Goal: Contribute content

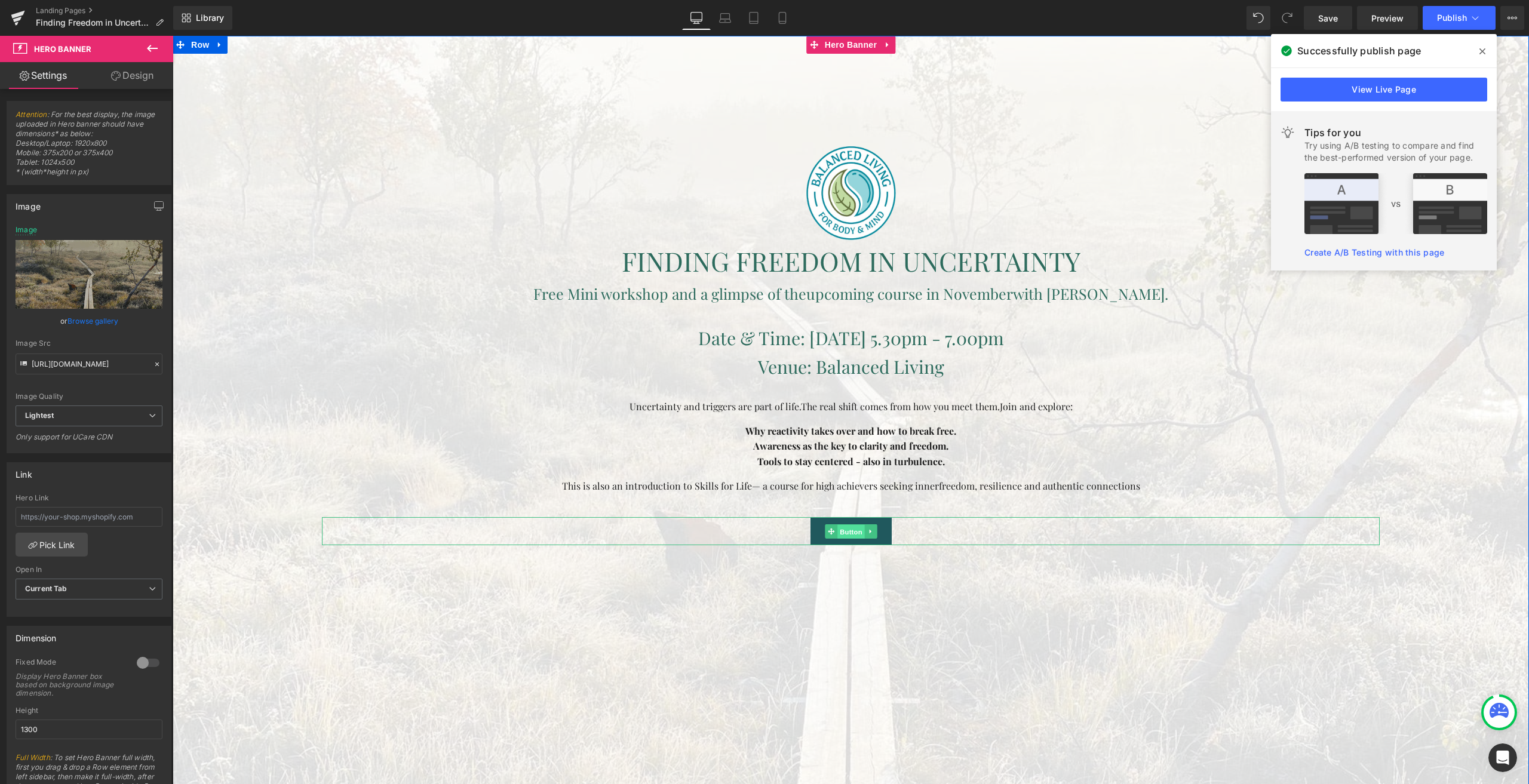
click at [846, 530] on span "Button" at bounding box center [851, 532] width 28 height 14
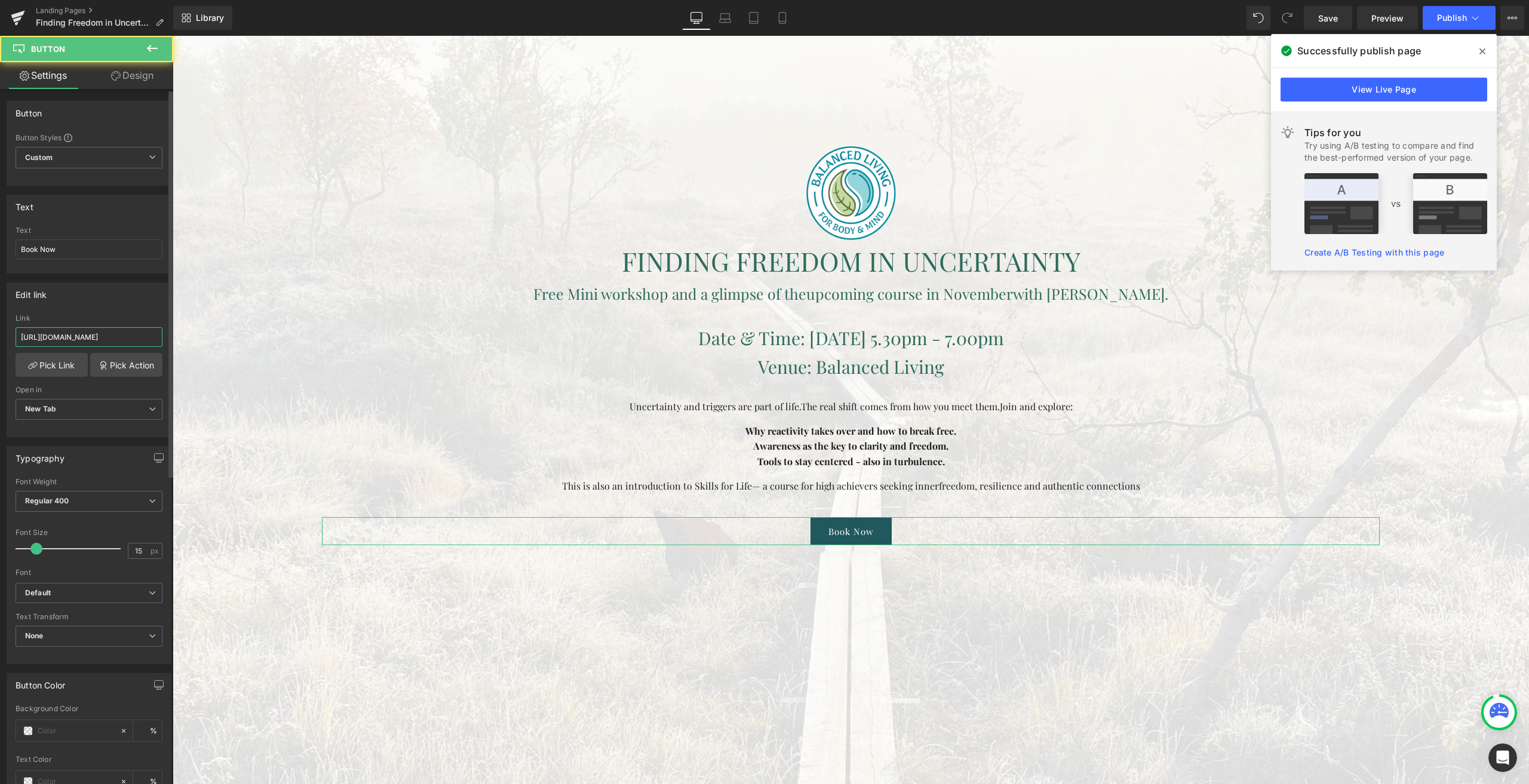
click at [115, 338] on input "[URL][DOMAIN_NAME]" at bounding box center [89, 337] width 147 height 20
paste input "com/e/finding-freedom-in-uncertainty-tickets-1604117822589"
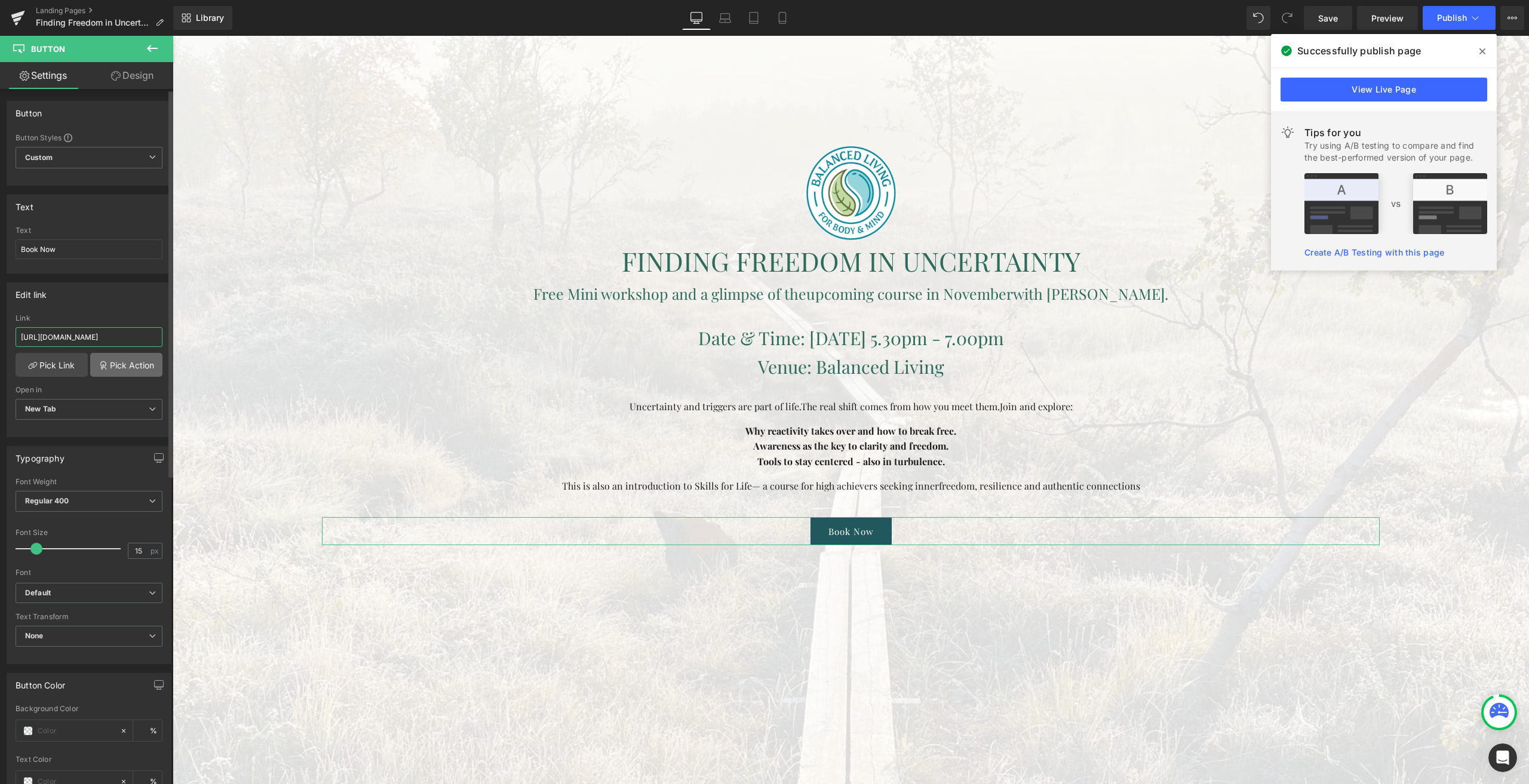
type input "[URL][DOMAIN_NAME]"
paste input "[URL][DOMAIN_NAME]"
type input "[URL][DOMAIN_NAME]"
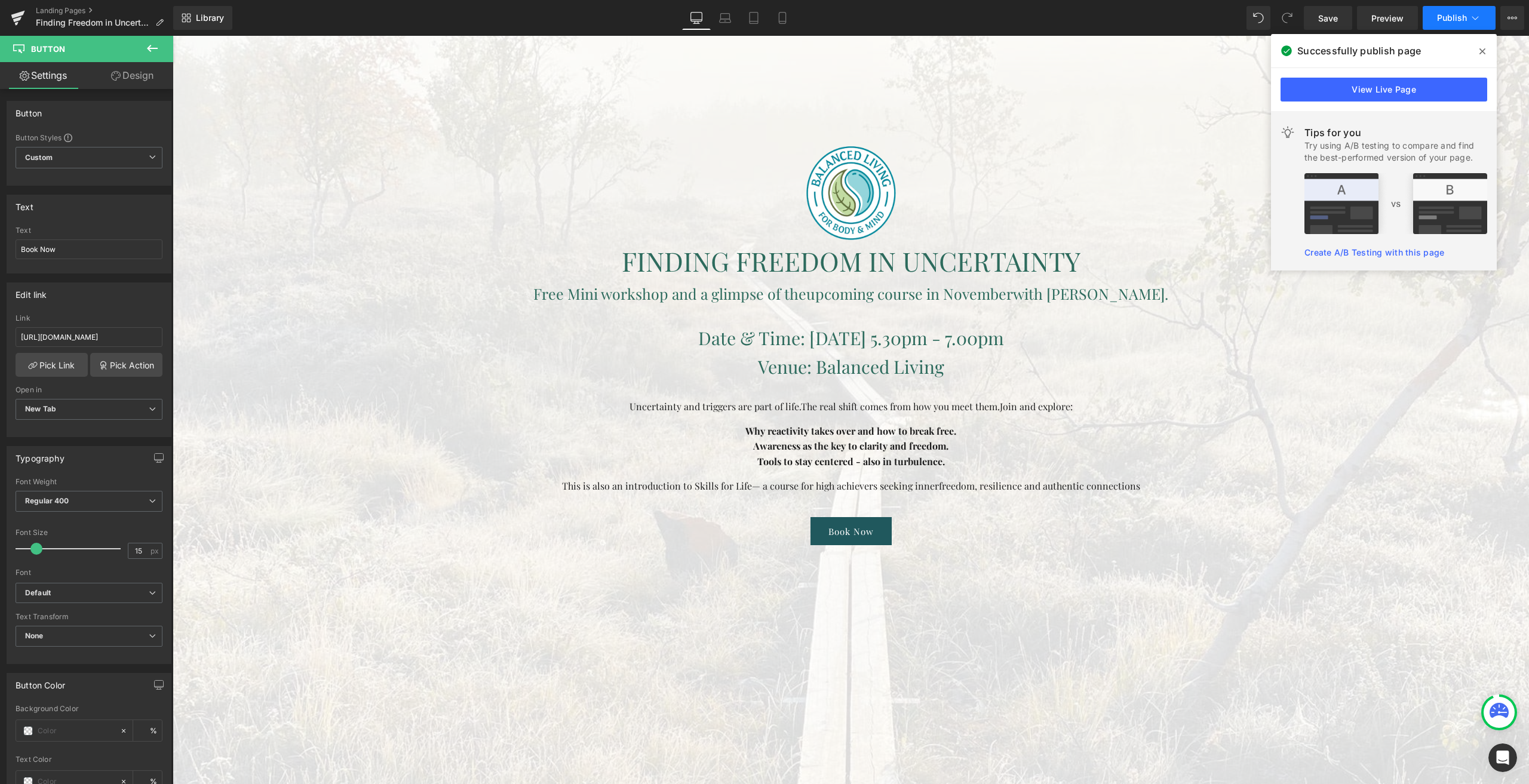
click at [1455, 17] on span "Publish" at bounding box center [1452, 18] width 30 height 10
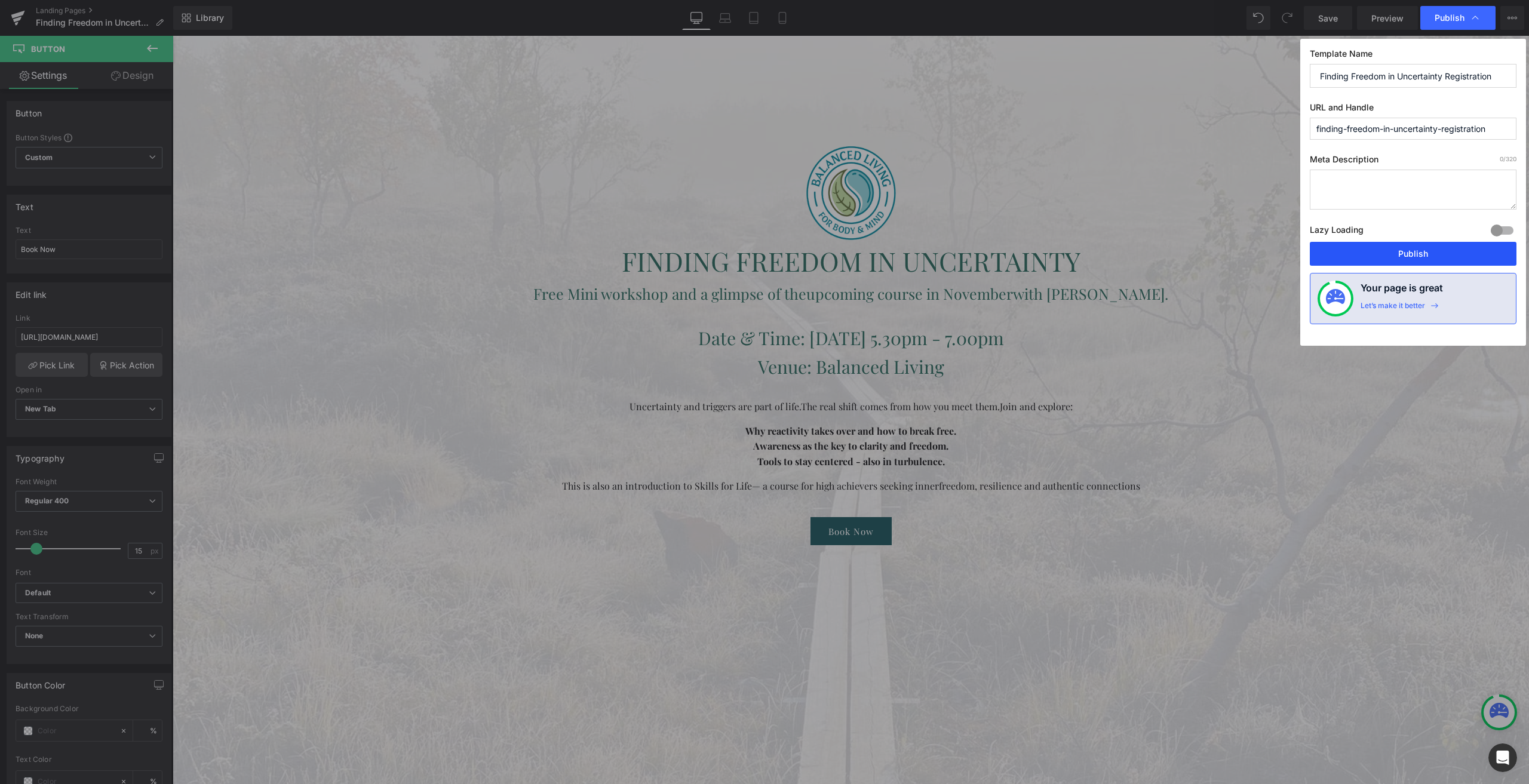
click at [1373, 246] on button "Publish" at bounding box center [1413, 253] width 207 height 24
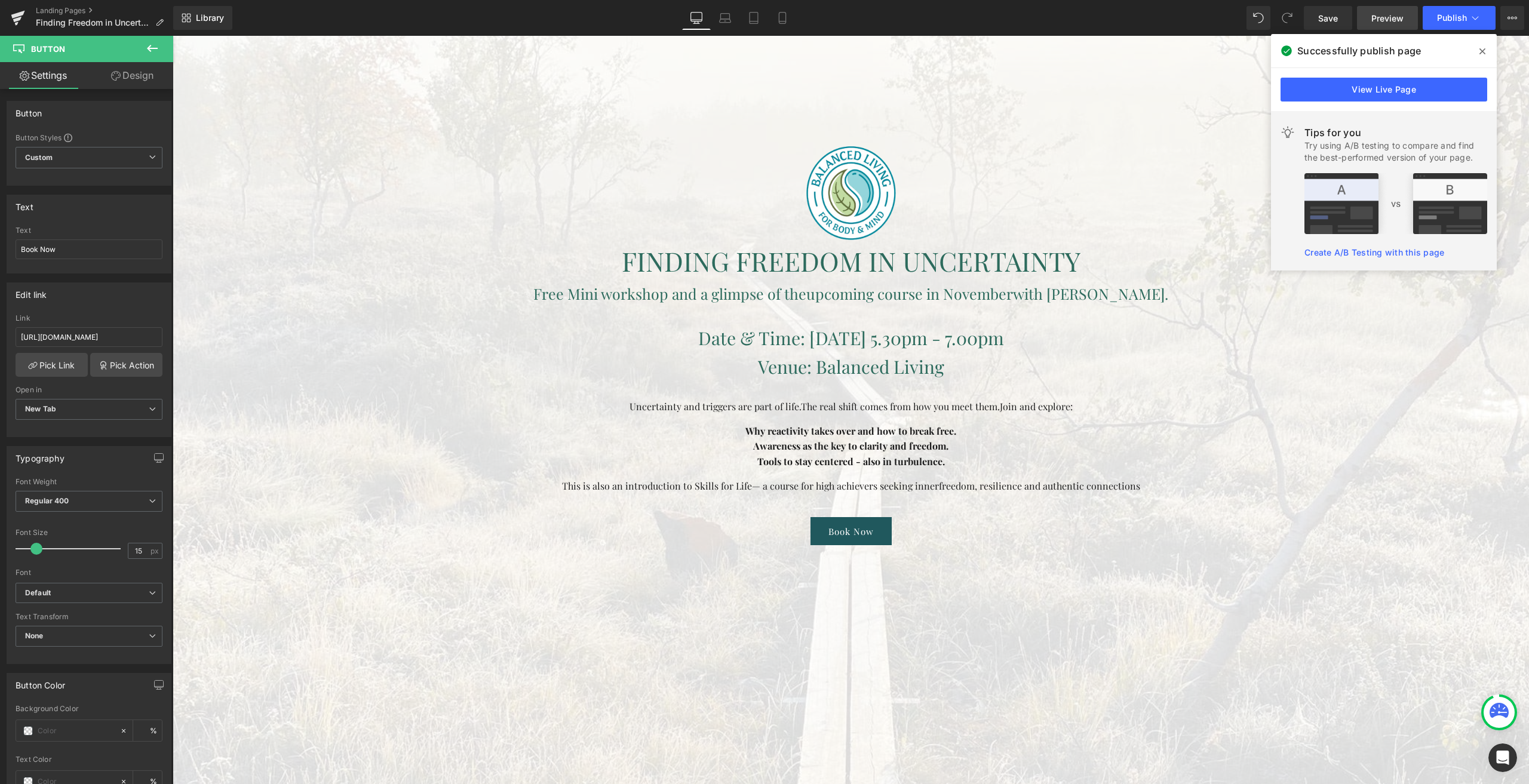
click at [1370, 21] on link "Preview" at bounding box center [1387, 18] width 61 height 24
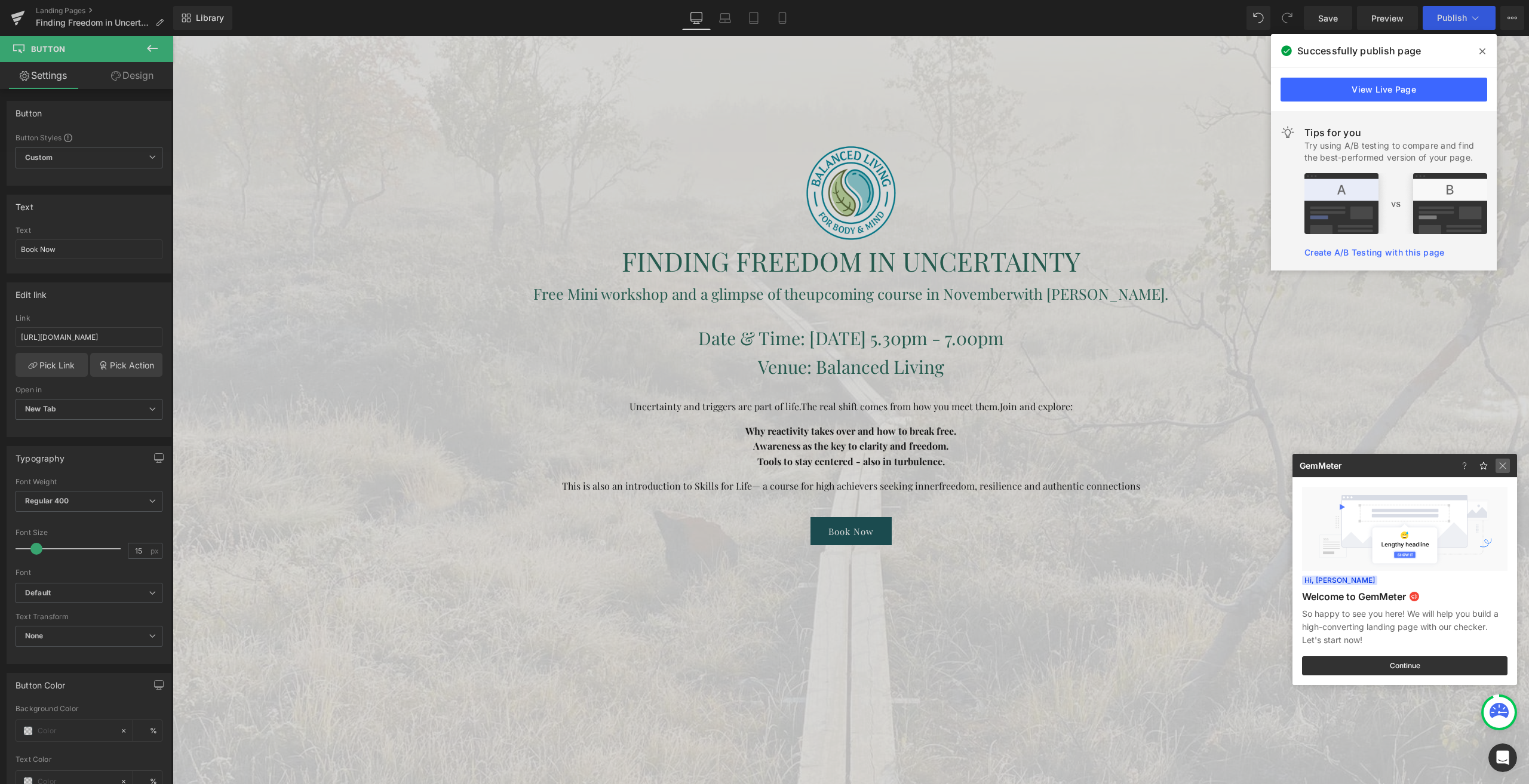
click at [1500, 462] on img at bounding box center [1503, 466] width 14 height 14
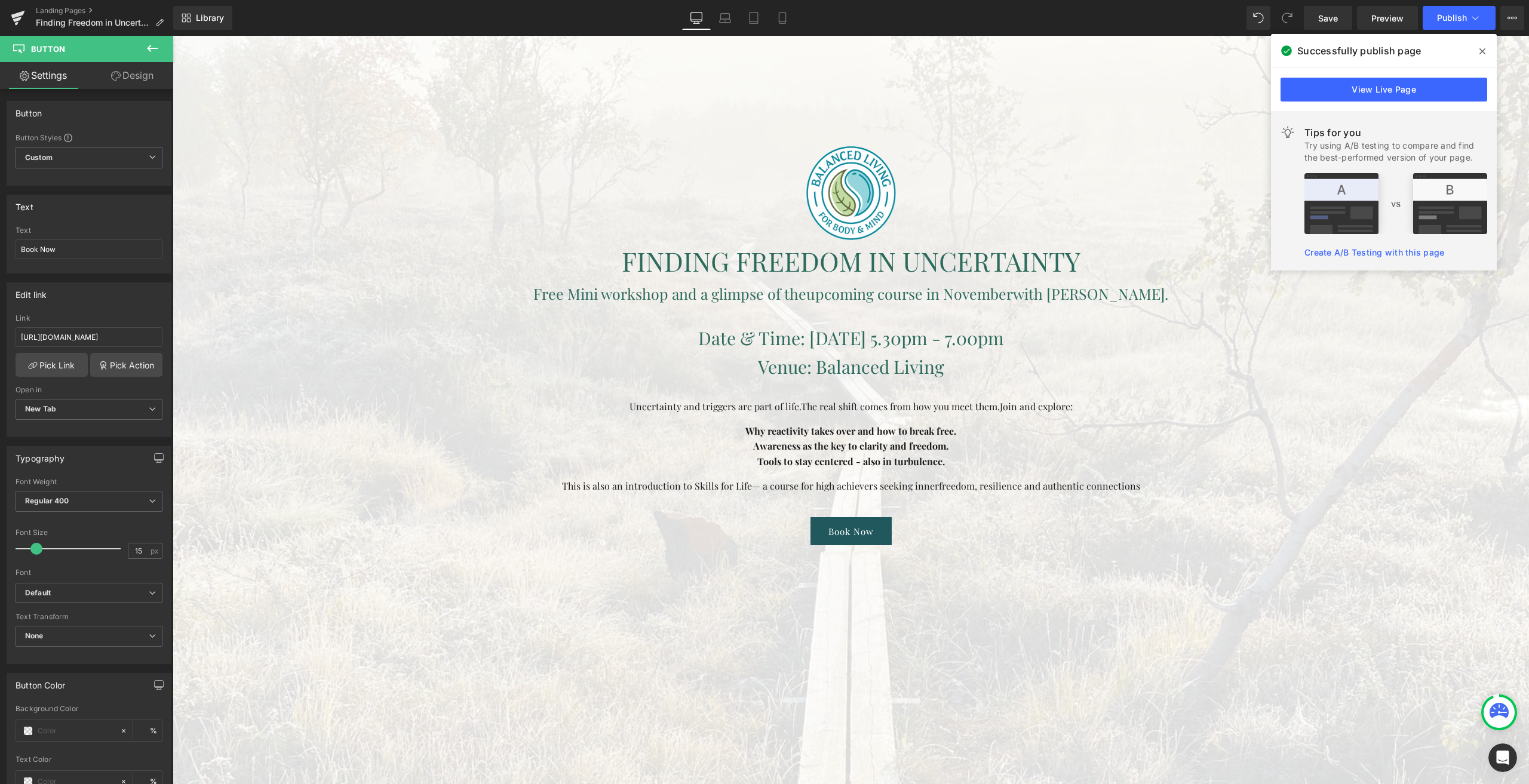
click at [1485, 55] on span at bounding box center [1482, 51] width 19 height 19
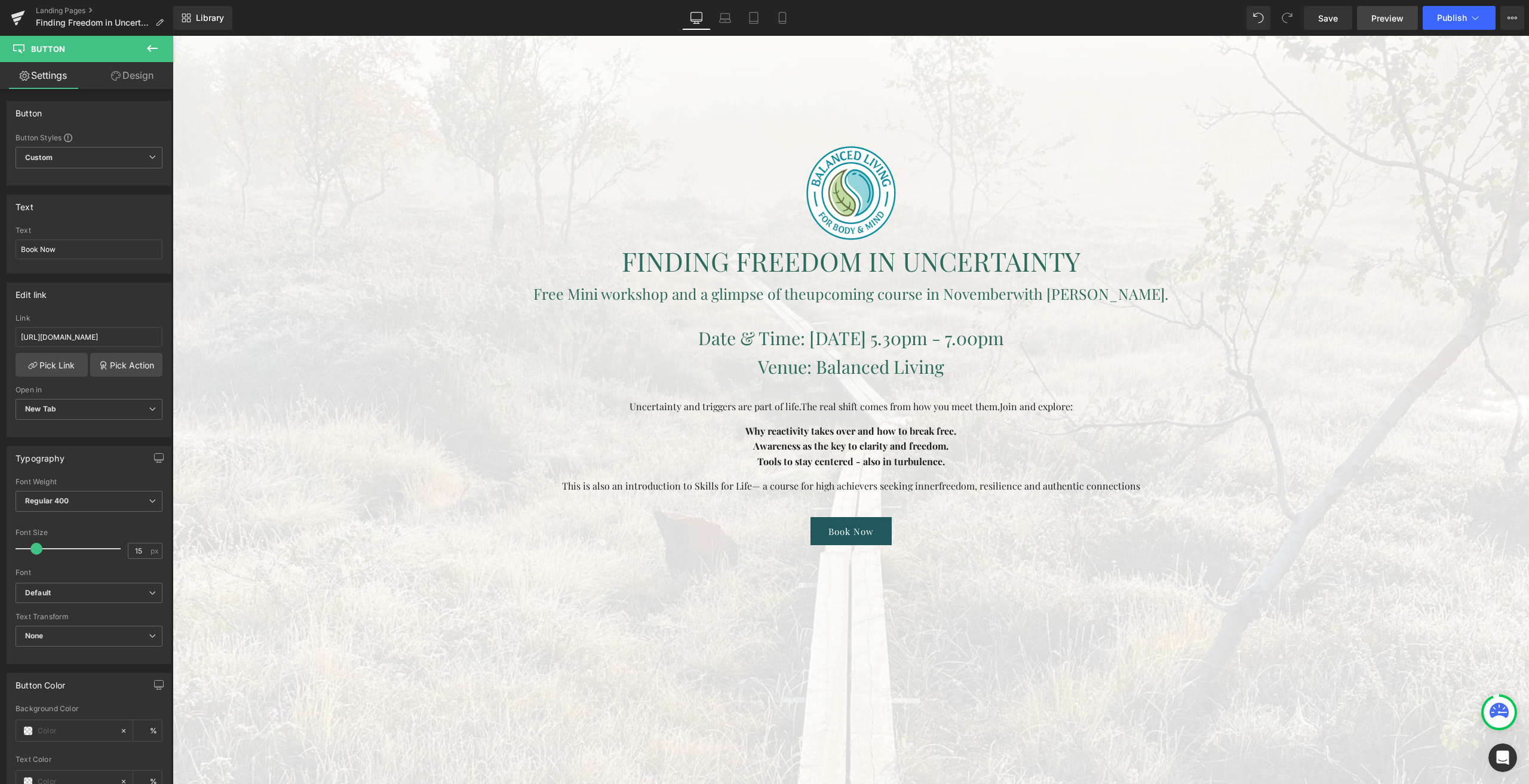
click at [1375, 14] on span "Preview" at bounding box center [1387, 18] width 32 height 13
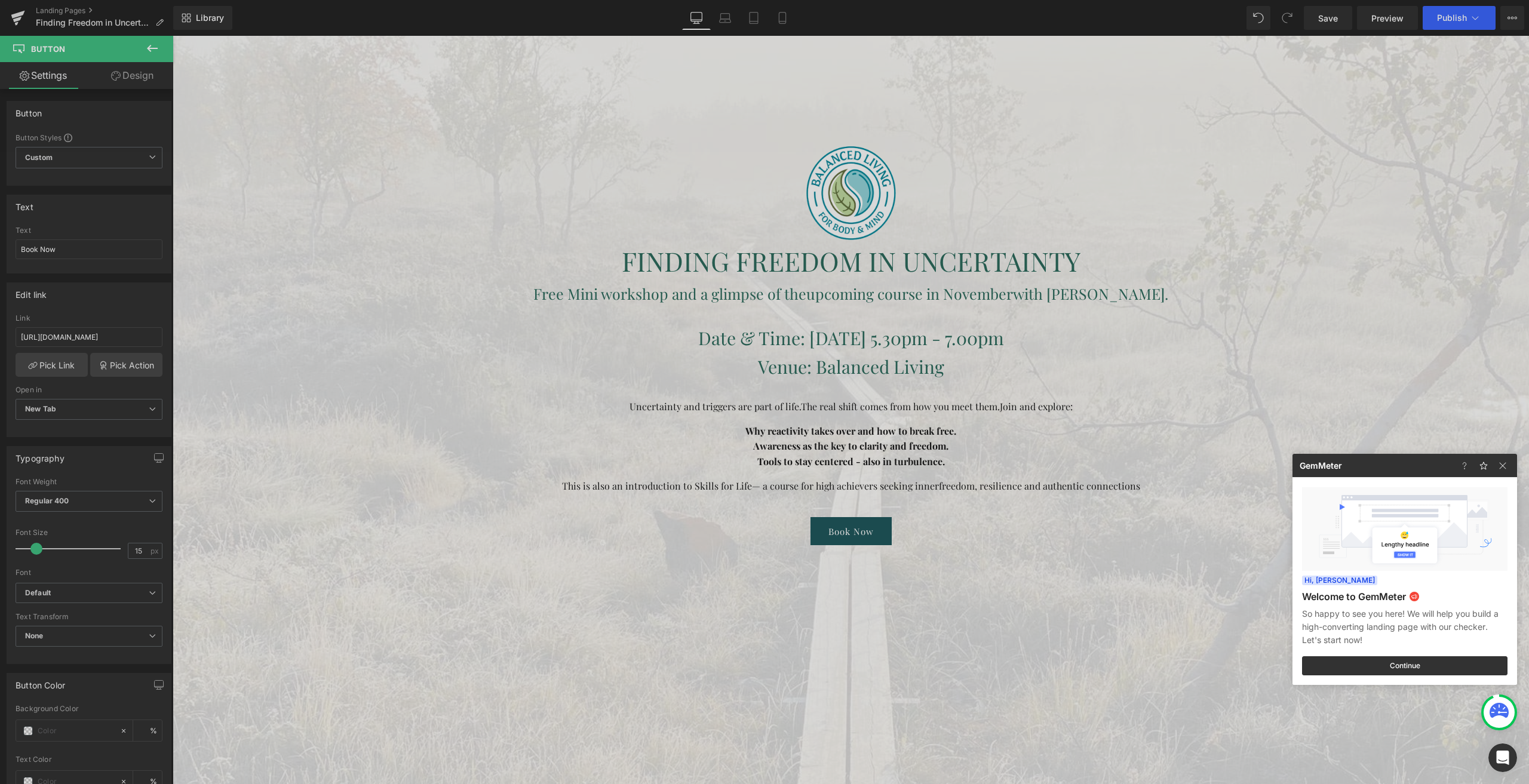
click at [324, 192] on div at bounding box center [764, 392] width 1529 height 784
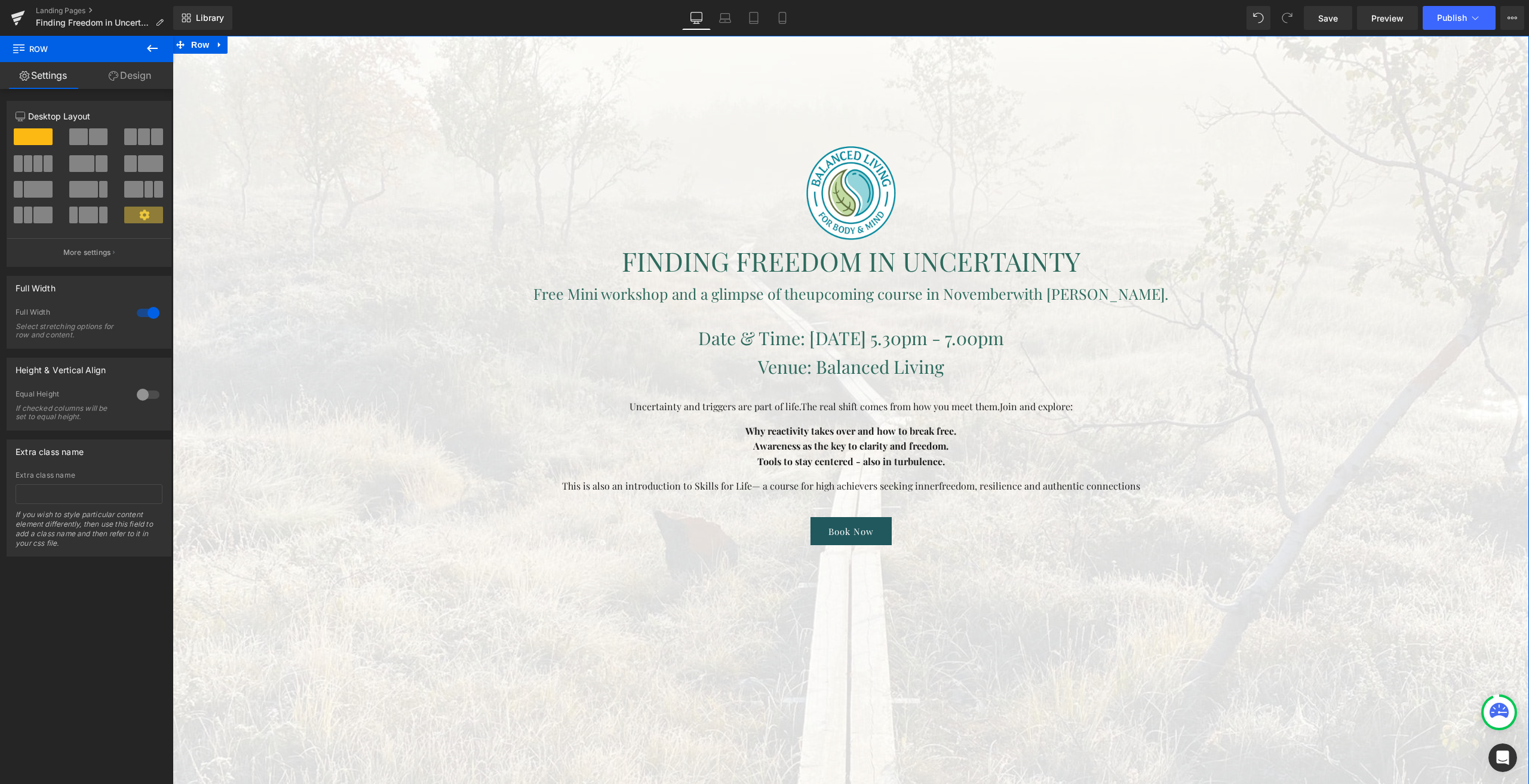
click at [151, 212] on span at bounding box center [143, 215] width 39 height 17
click at [145, 390] on div at bounding box center [148, 394] width 29 height 19
click at [143, 390] on div at bounding box center [148, 394] width 29 height 19
click at [105, 445] on span "Top" at bounding box center [89, 453] width 147 height 21
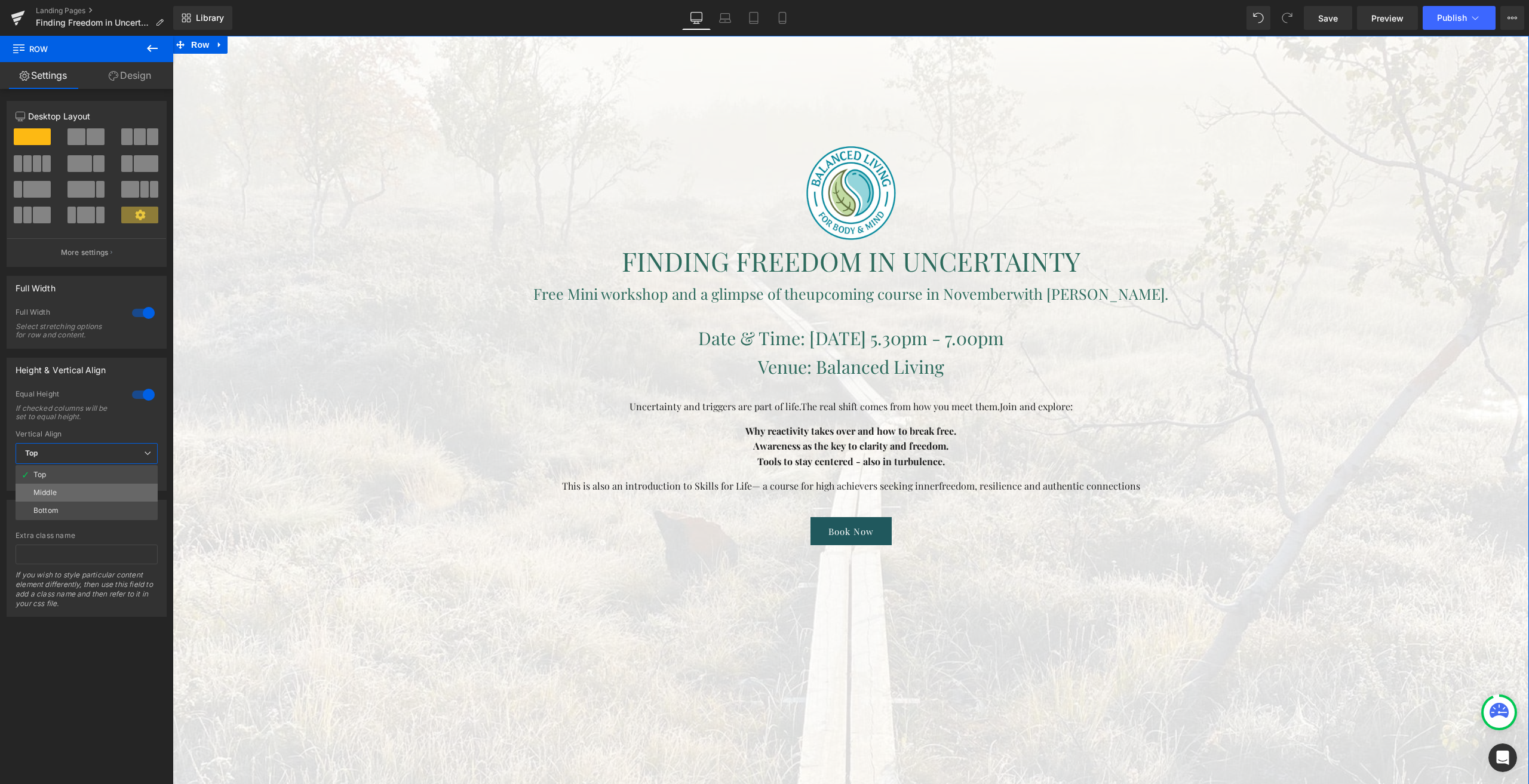
click at [84, 500] on li "Middle" at bounding box center [86, 493] width 142 height 18
click at [109, 79] on icon at bounding box center [113, 76] width 10 height 10
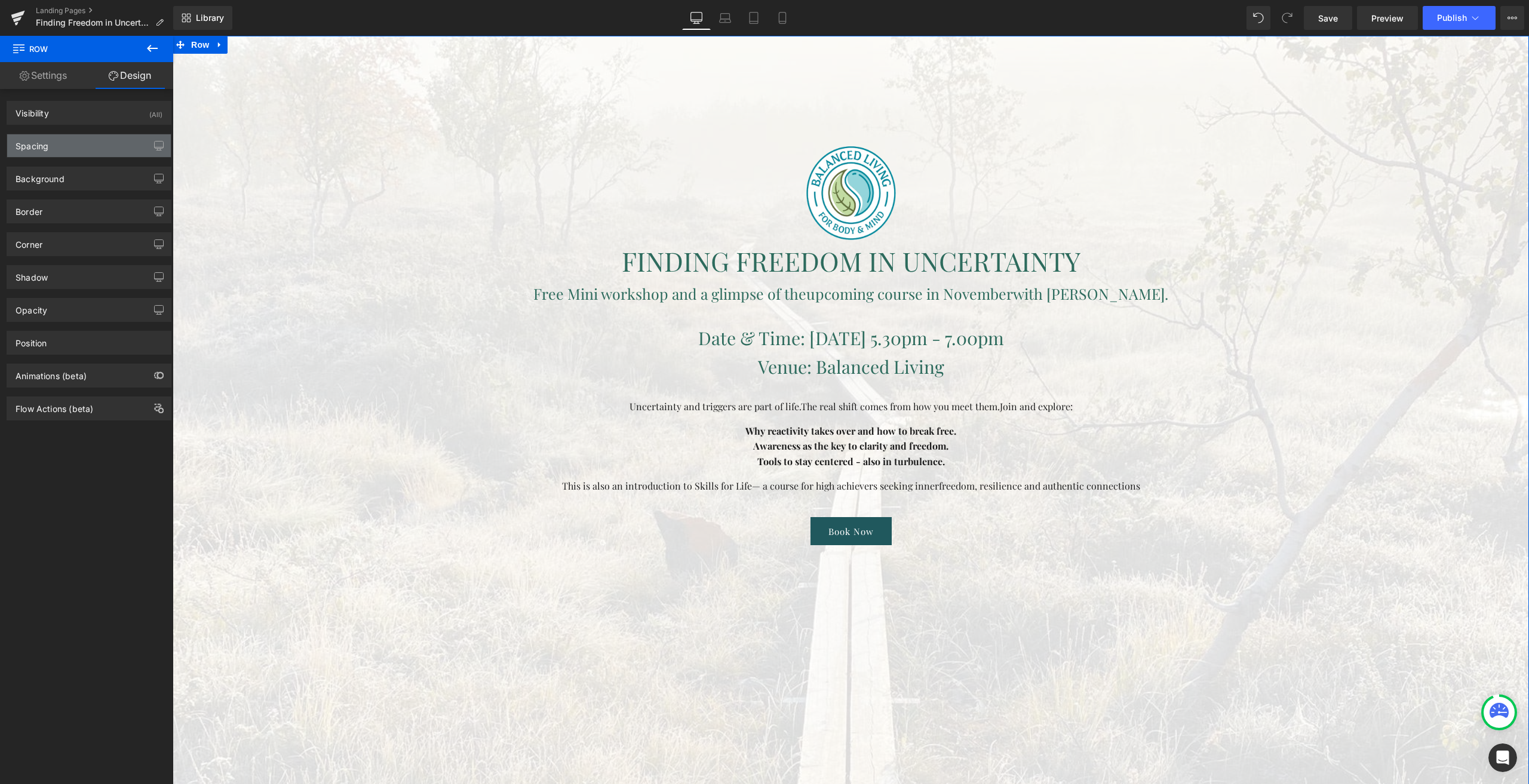
click at [79, 142] on div "Spacing" at bounding box center [89, 146] width 164 height 23
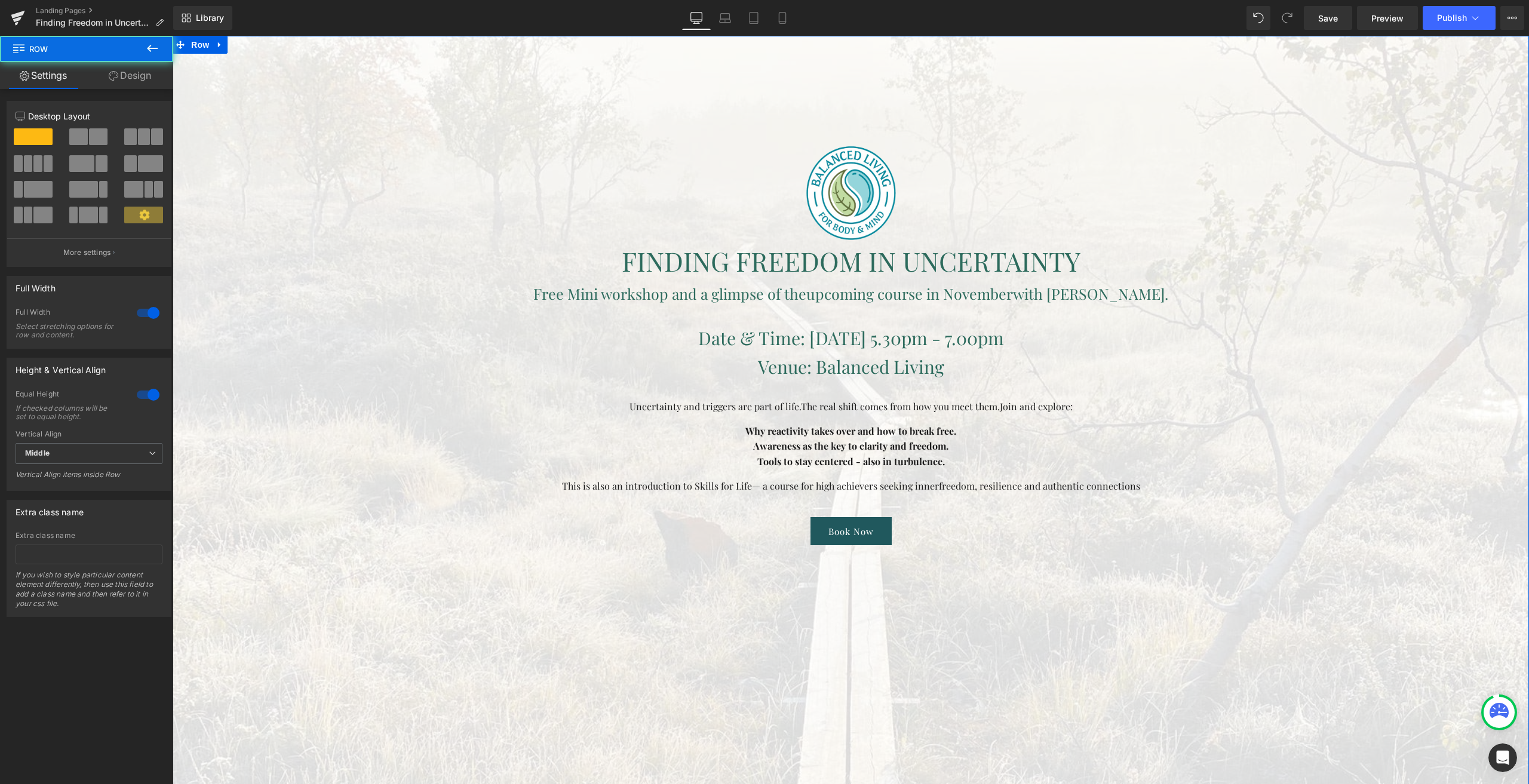
click at [147, 80] on link "Design" at bounding box center [129, 75] width 86 height 27
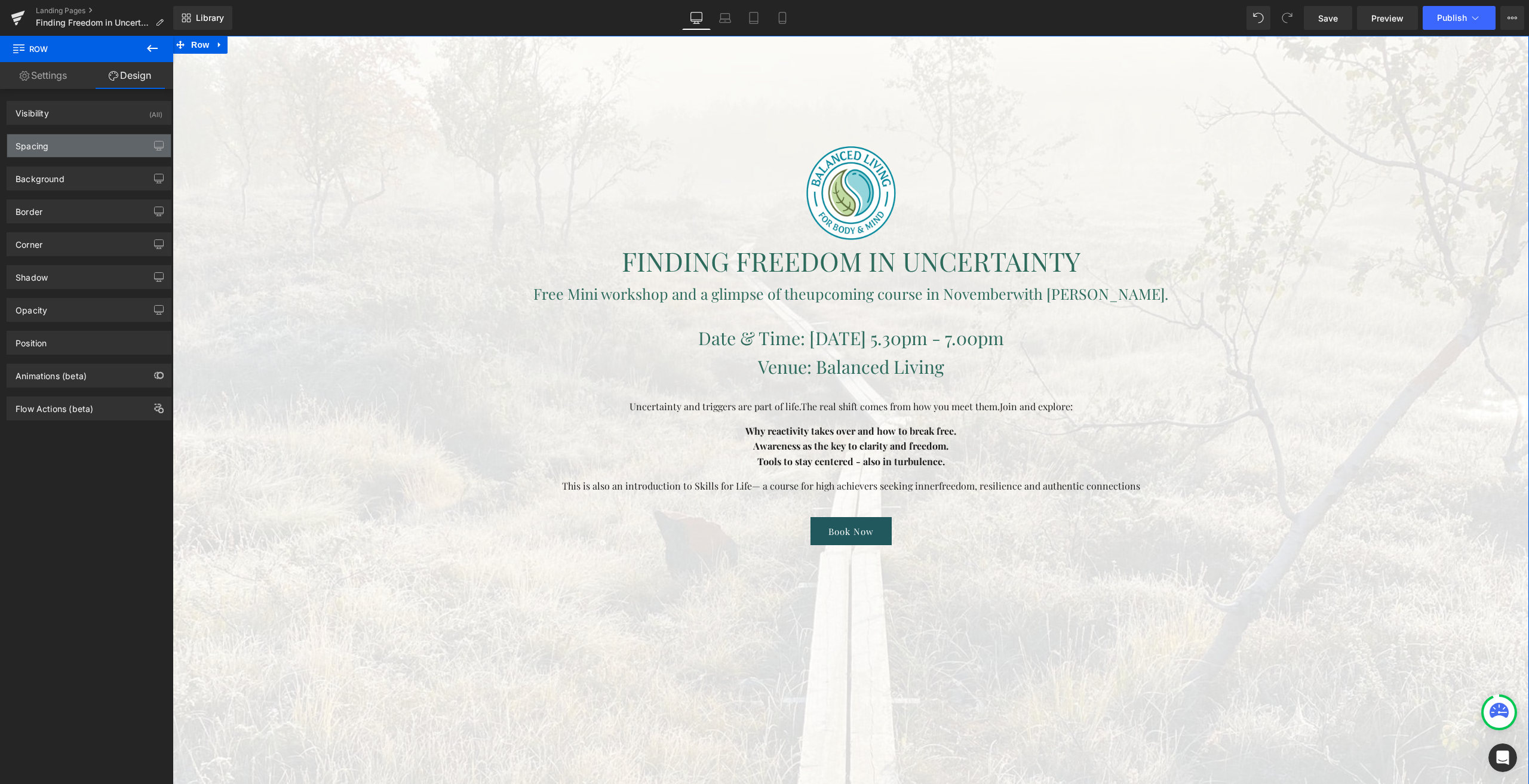
click at [77, 146] on div "Spacing" at bounding box center [89, 146] width 164 height 23
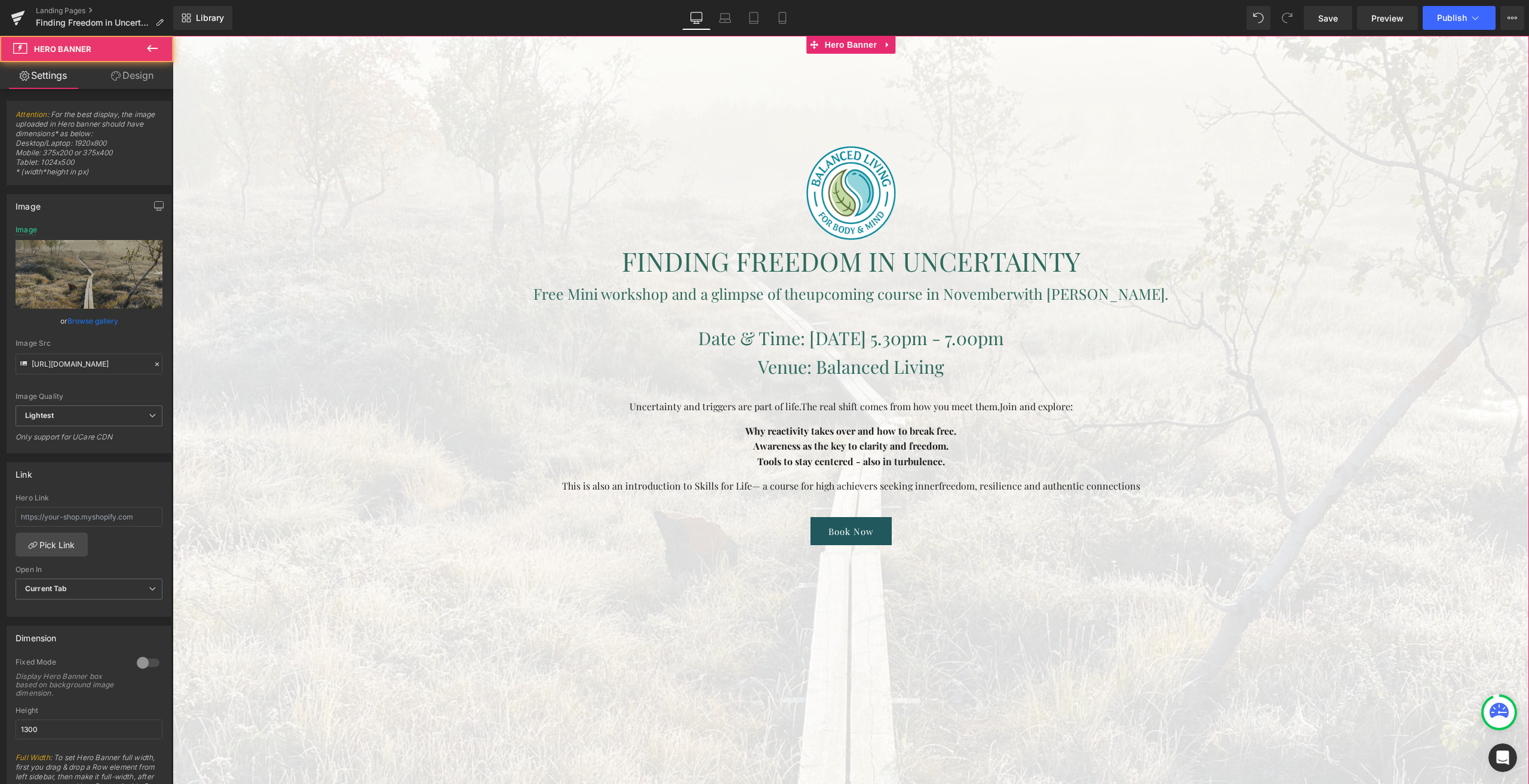
click at [127, 86] on link "Design" at bounding box center [132, 75] width 86 height 27
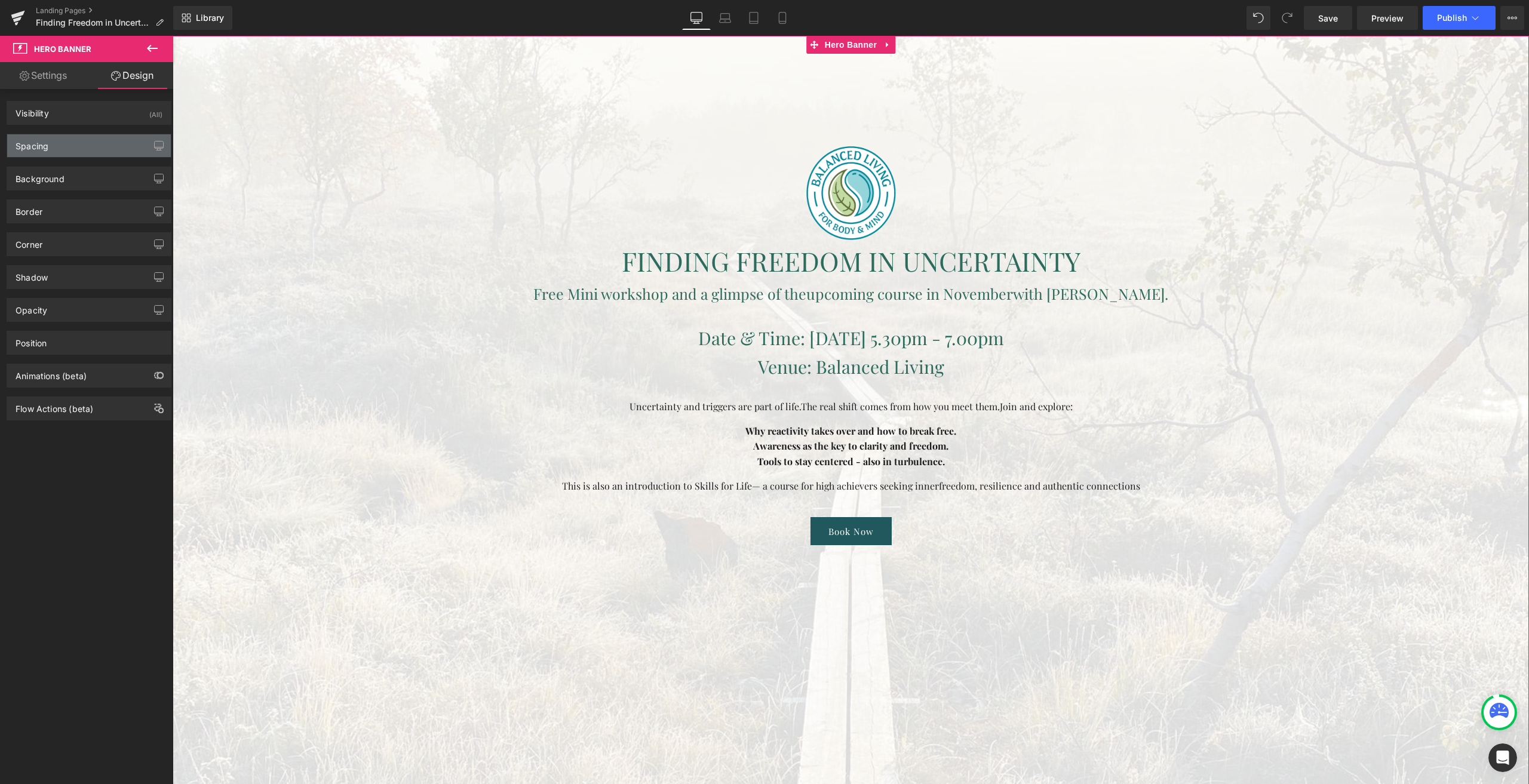
type input "0"
type input "185"
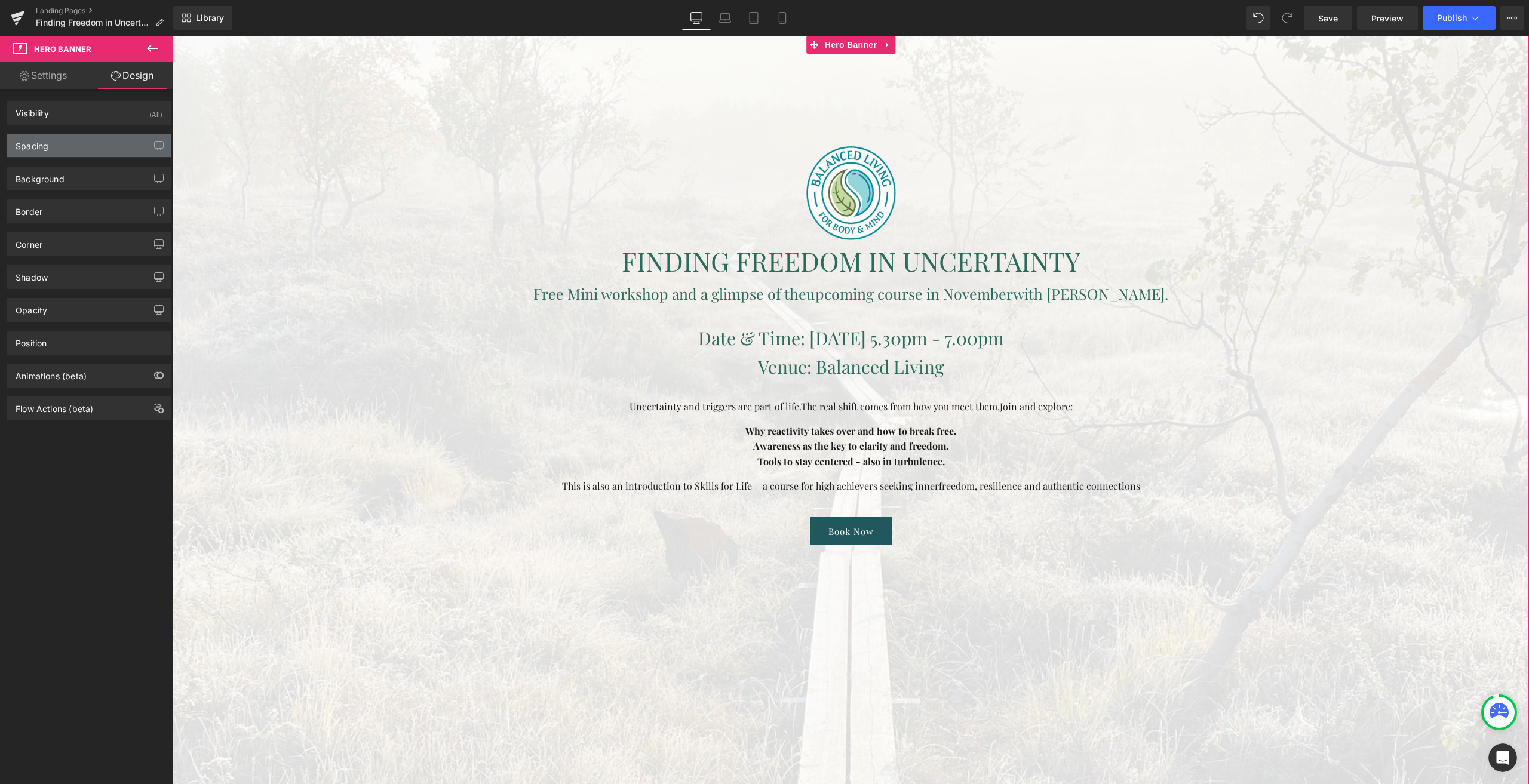
type input "250"
type input "10"
type input "250"
click at [60, 149] on div "Spacing" at bounding box center [89, 146] width 164 height 23
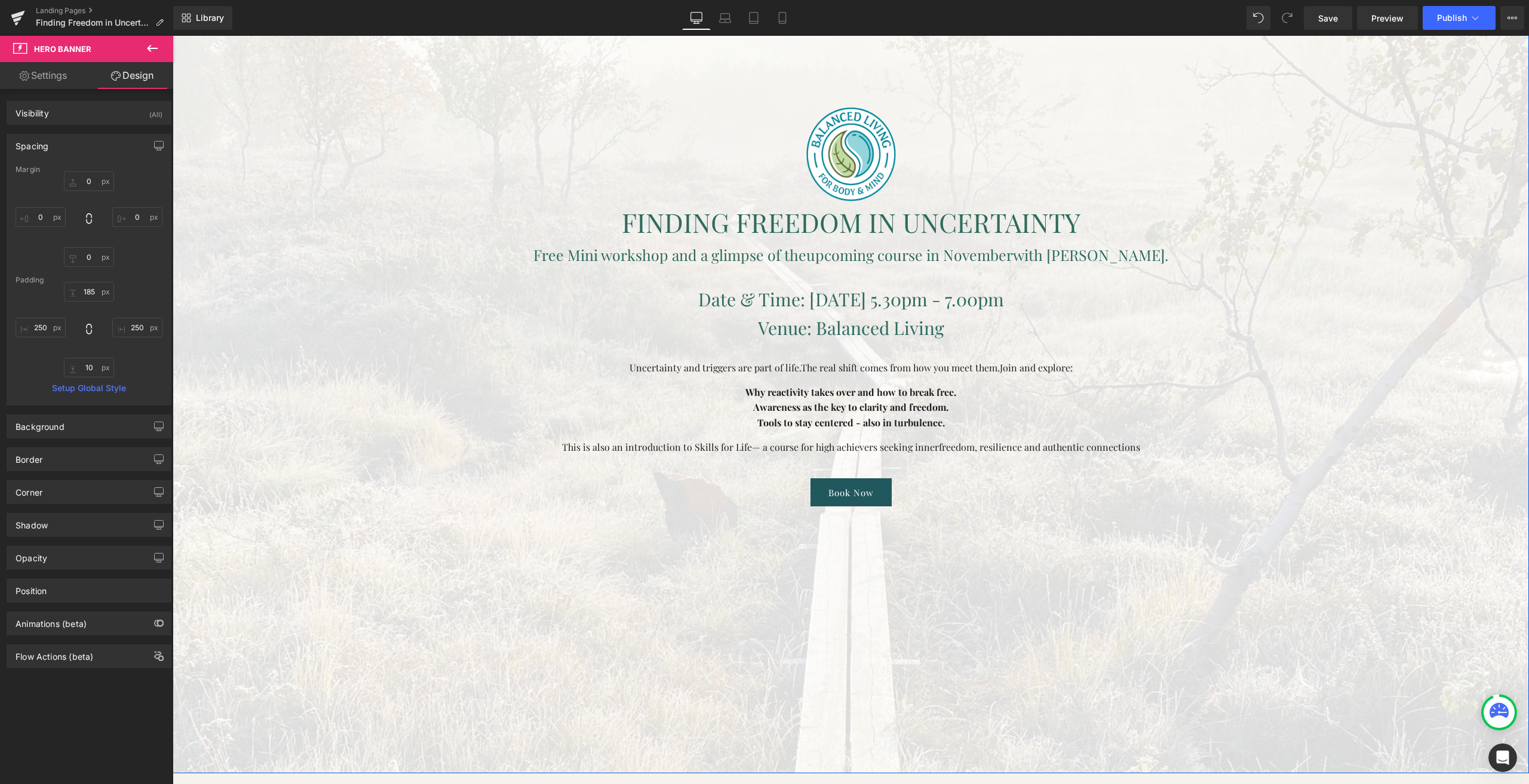
scroll to position [179, 0]
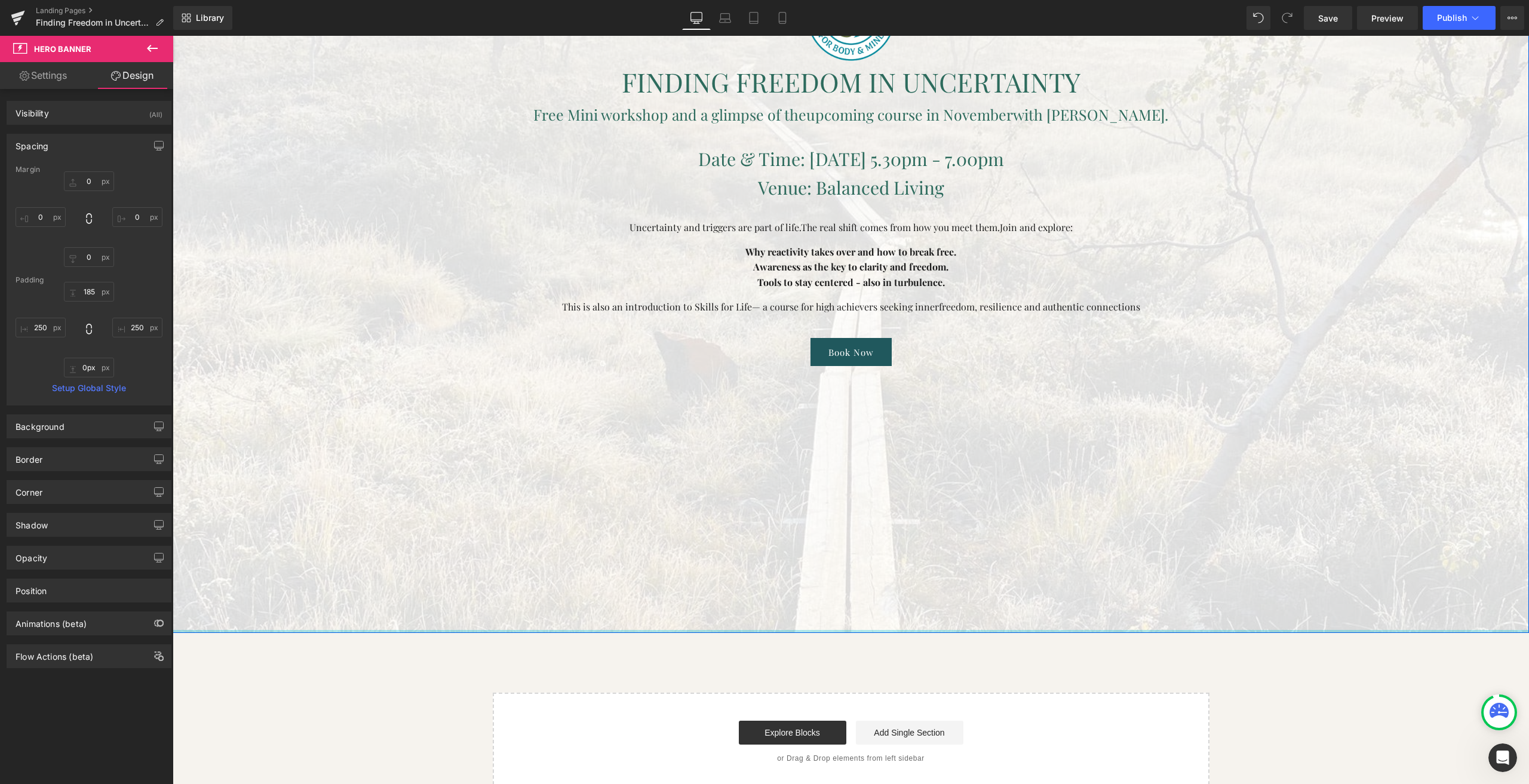
drag, startPoint x: 570, startPoint y: 628, endPoint x: 802, endPoint y: 378, distance: 341.1
click at [802, 378] on div "Image FINDING FREEDOM IN UNCERTAINTY Heading Free Mini workshop and a glimpse o…" at bounding box center [851, 245] width 1356 height 776
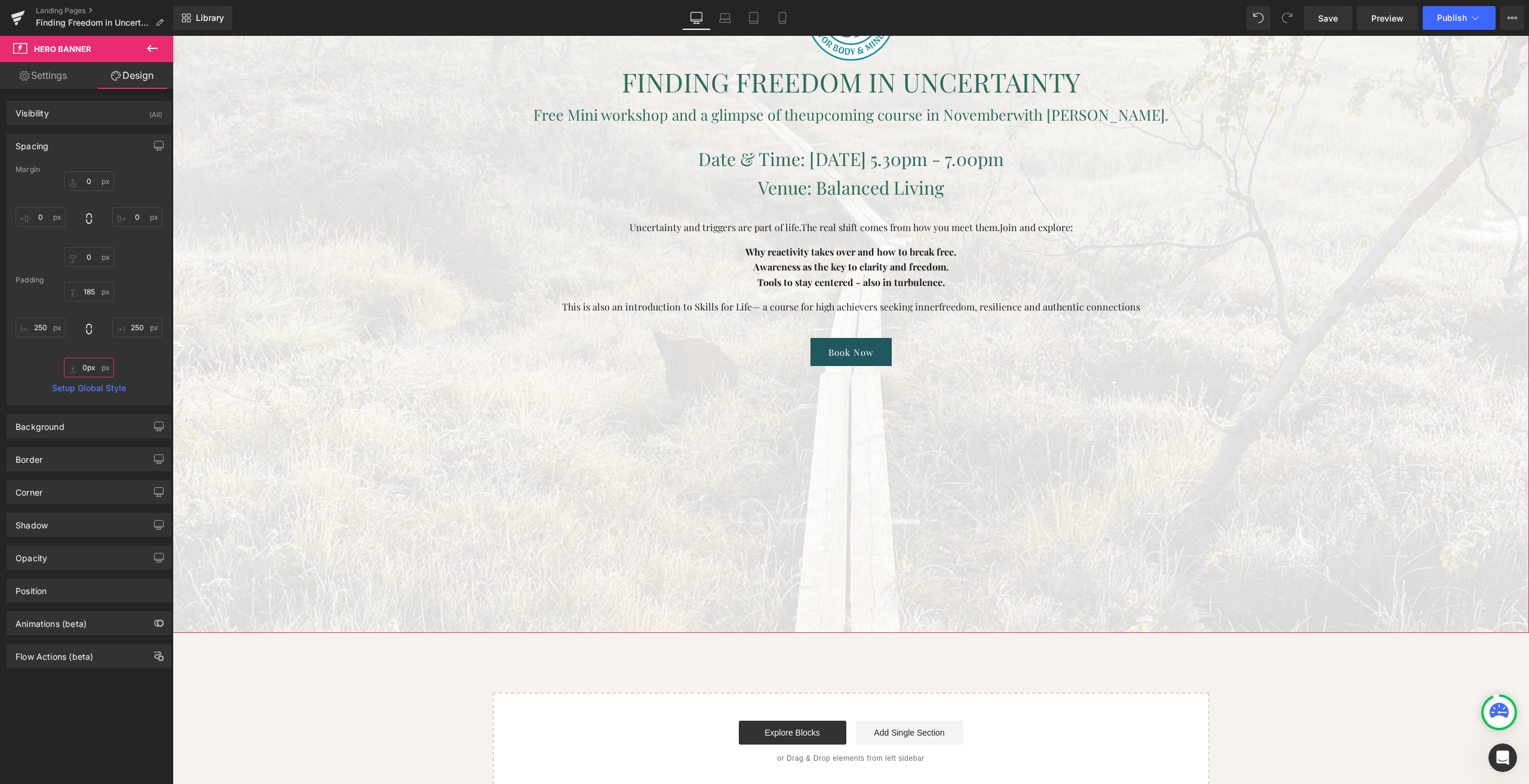
click at [83, 370] on input "0px" at bounding box center [89, 367] width 50 height 20
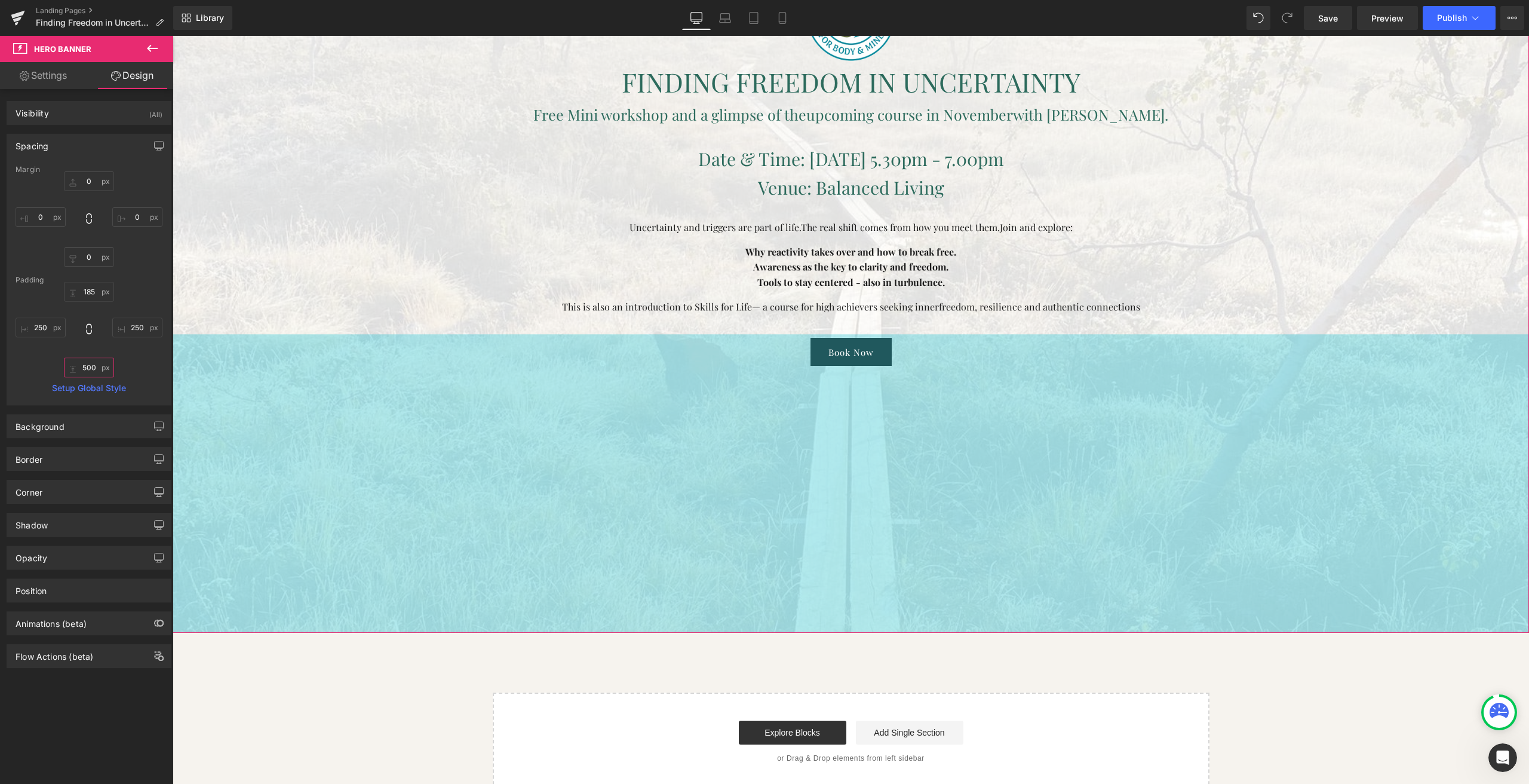
click at [90, 366] on input "500" at bounding box center [89, 367] width 50 height 20
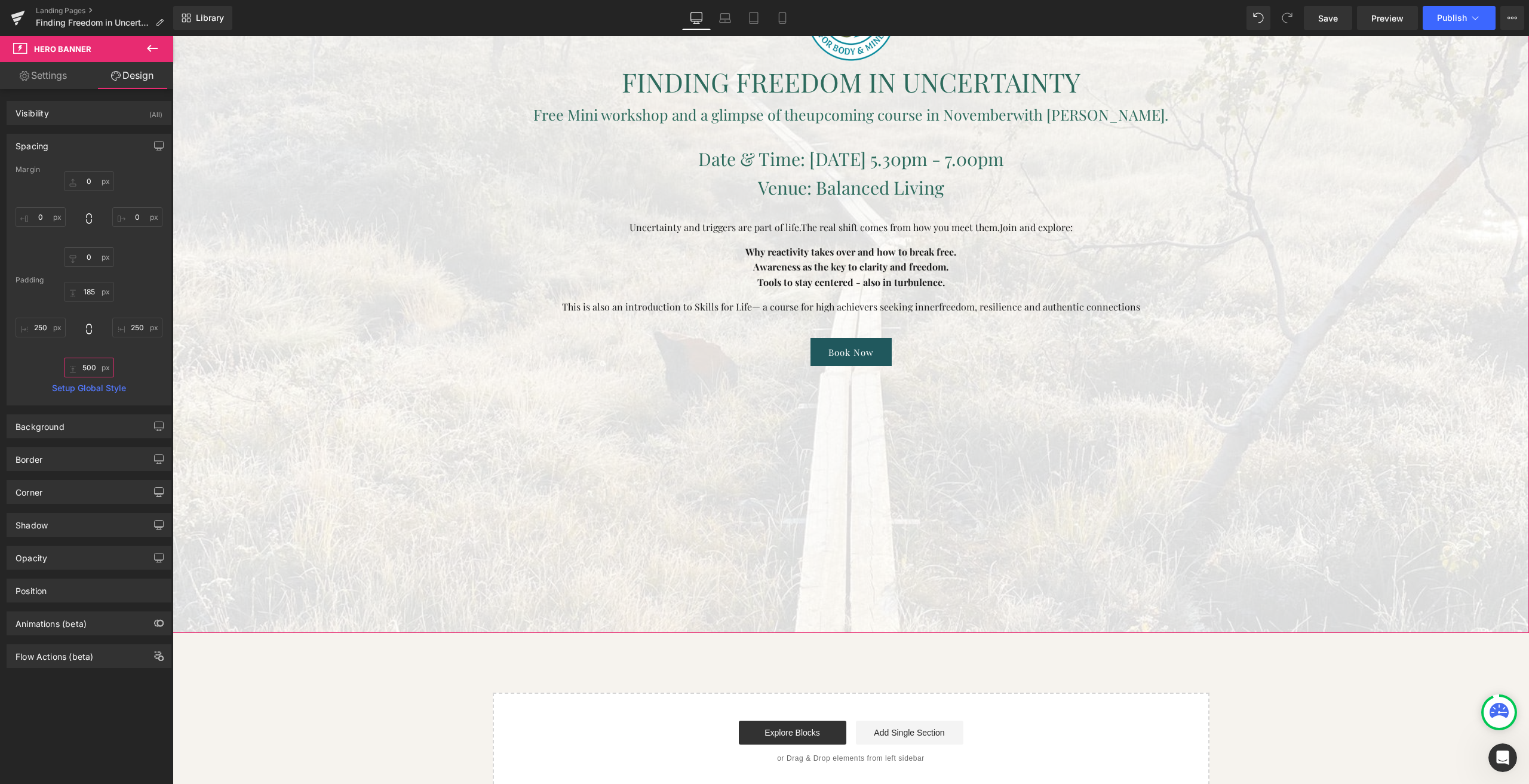
click at [90, 366] on input "500" at bounding box center [89, 367] width 50 height 20
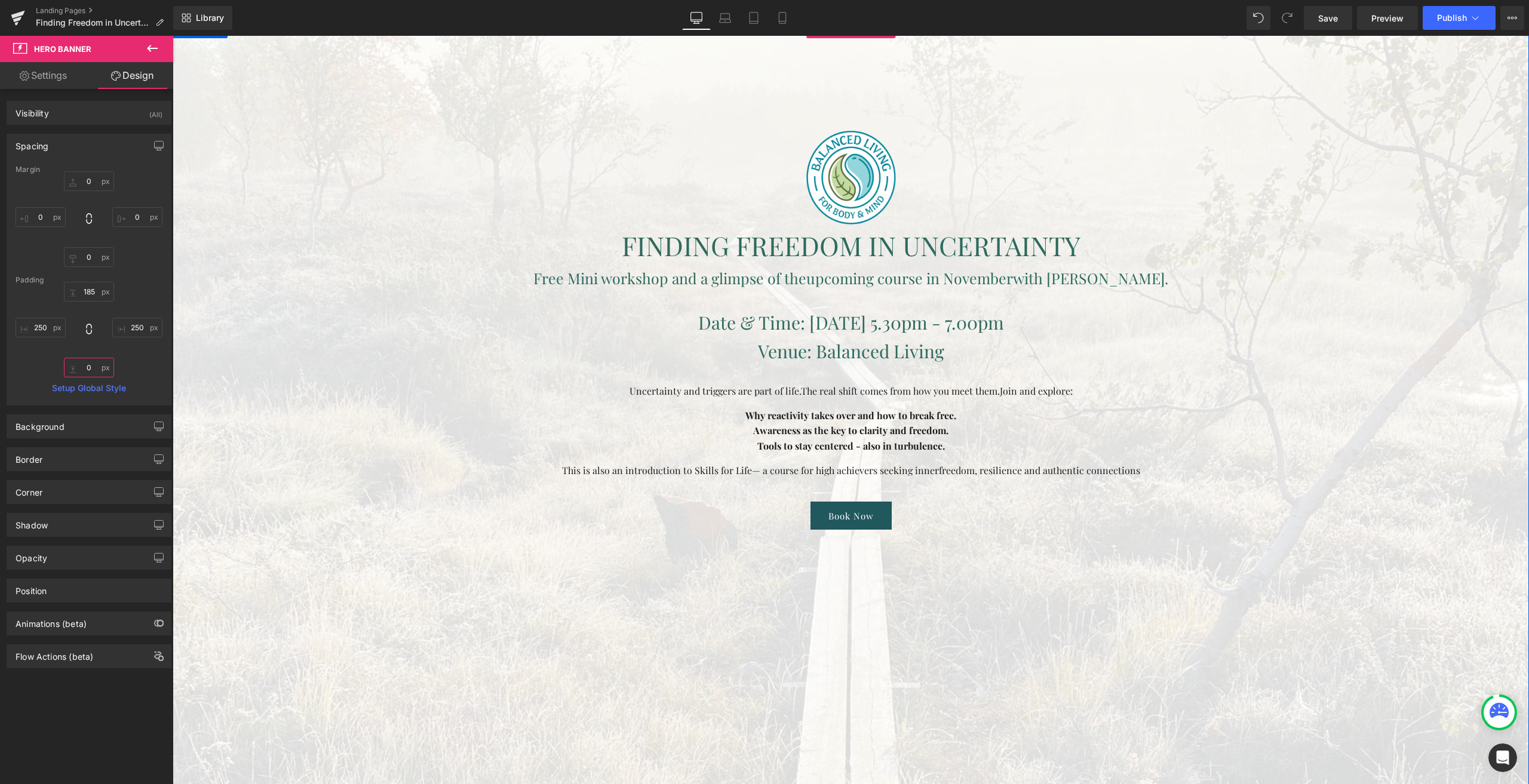
scroll to position [0, 0]
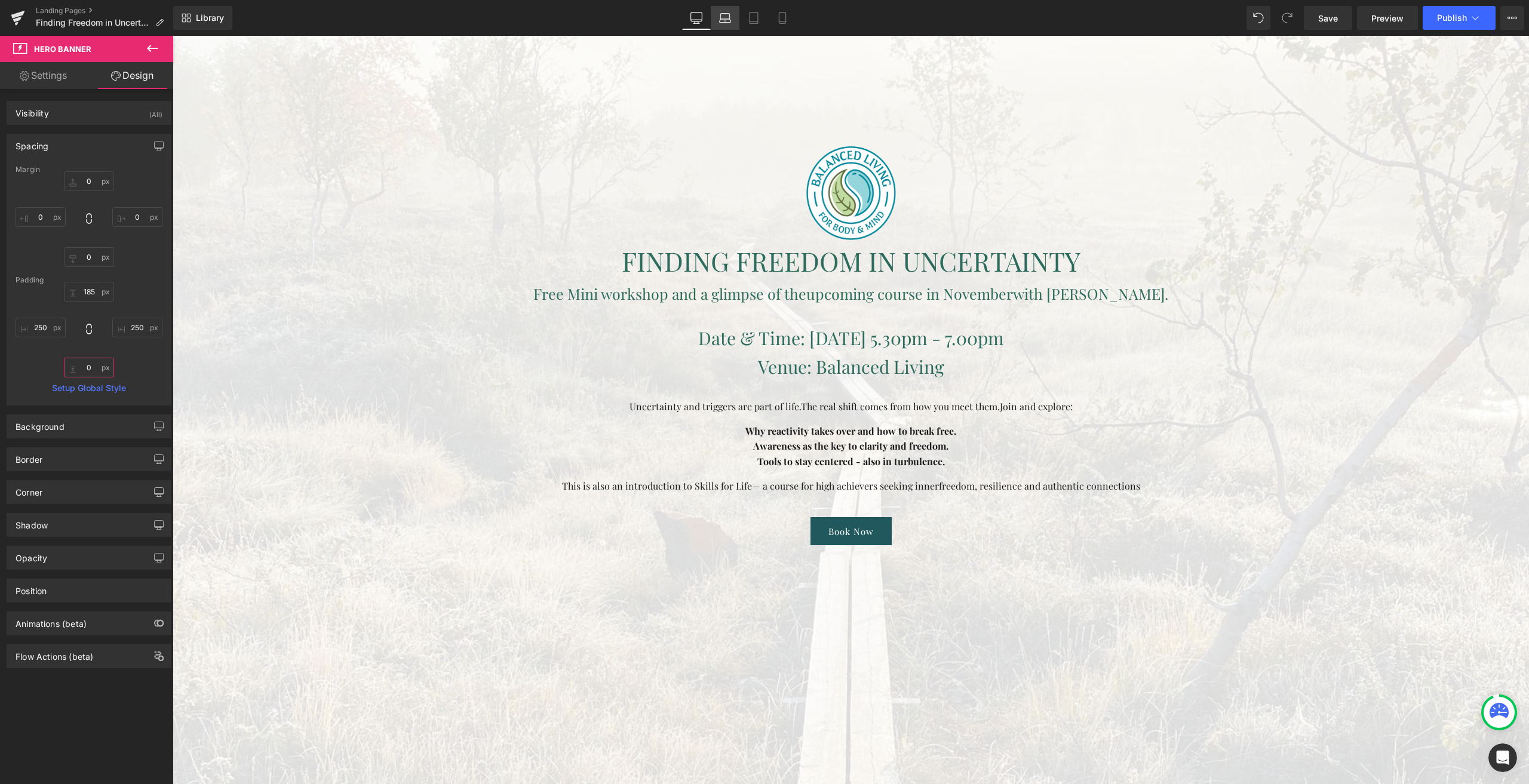
type input "0"
click at [719, 13] on icon at bounding box center [725, 17] width 12 height 12
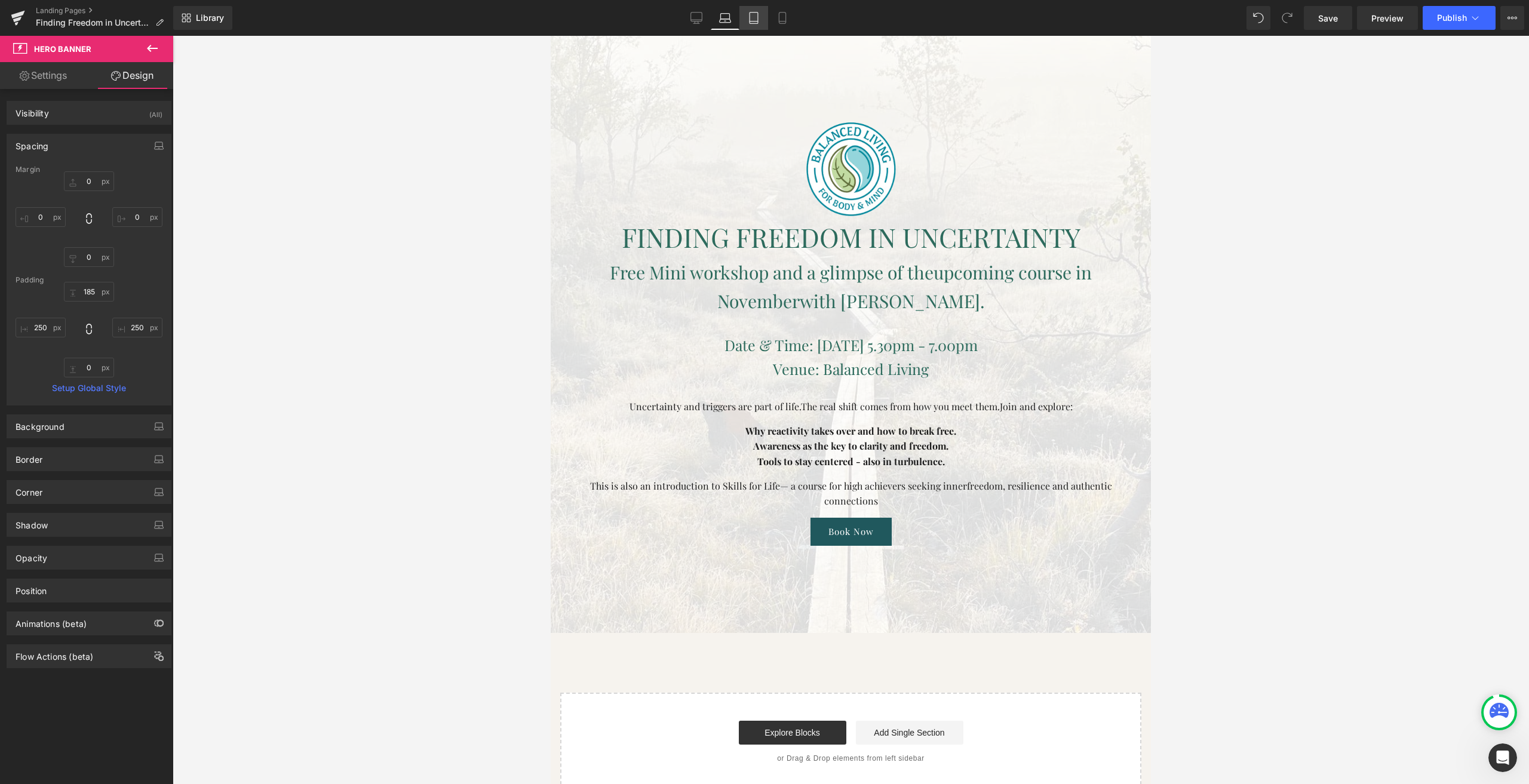
type input "0"
type input "145"
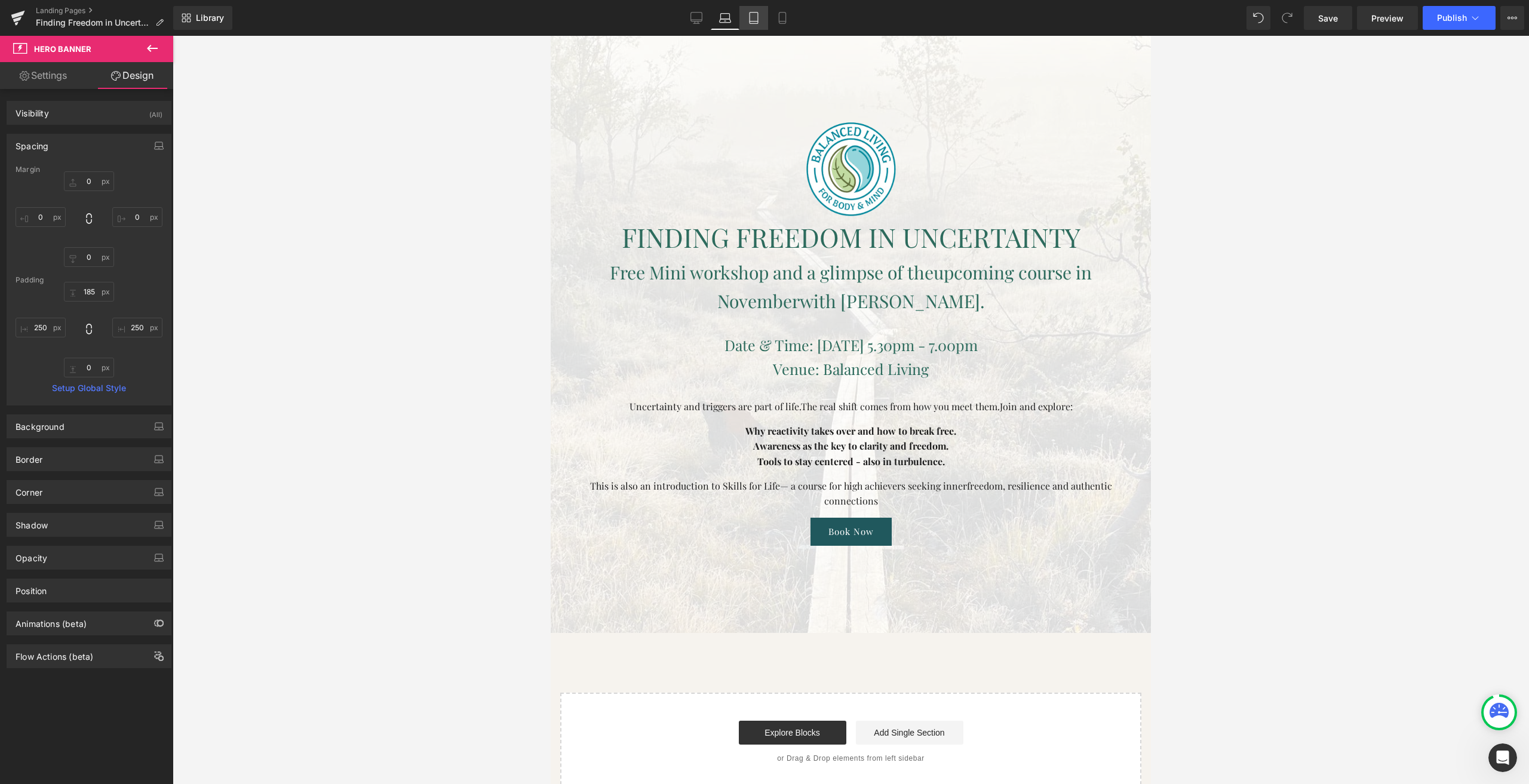
type input "50"
type input "0"
type input "50"
click at [748, 17] on icon at bounding box center [753, 17] width 12 height 12
type input "0"
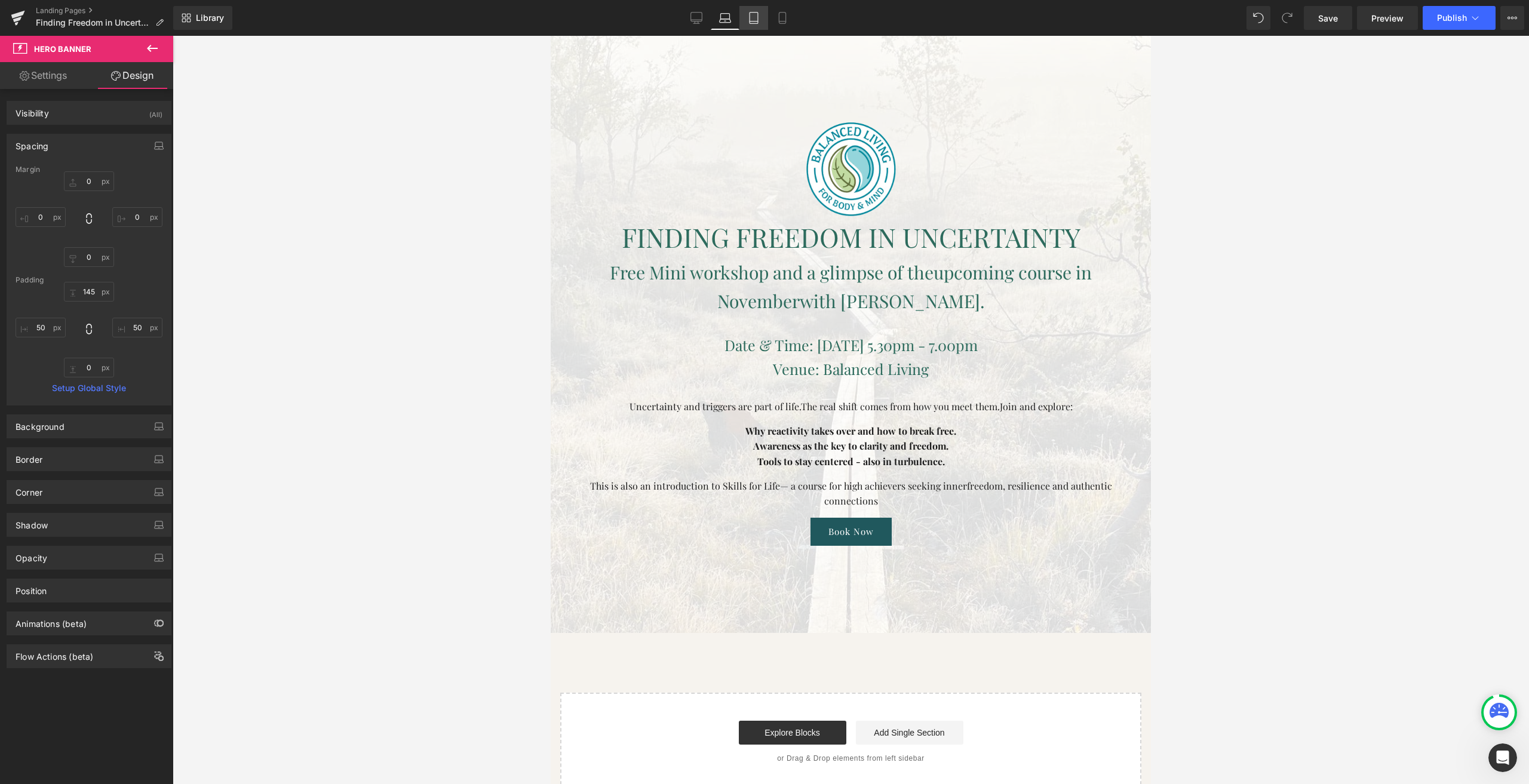
type input "0"
type input "160"
type input "25"
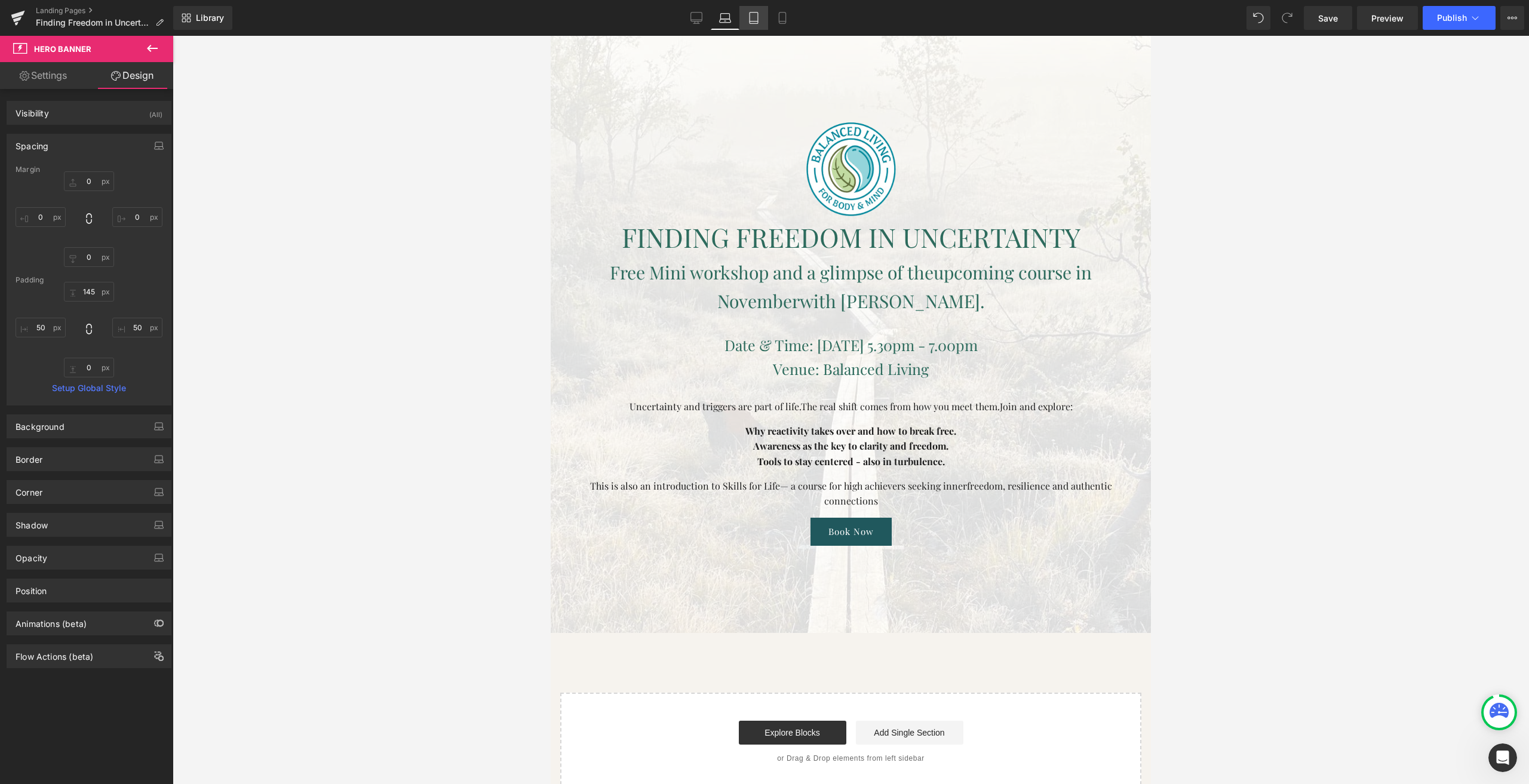
type input "10"
type input "25"
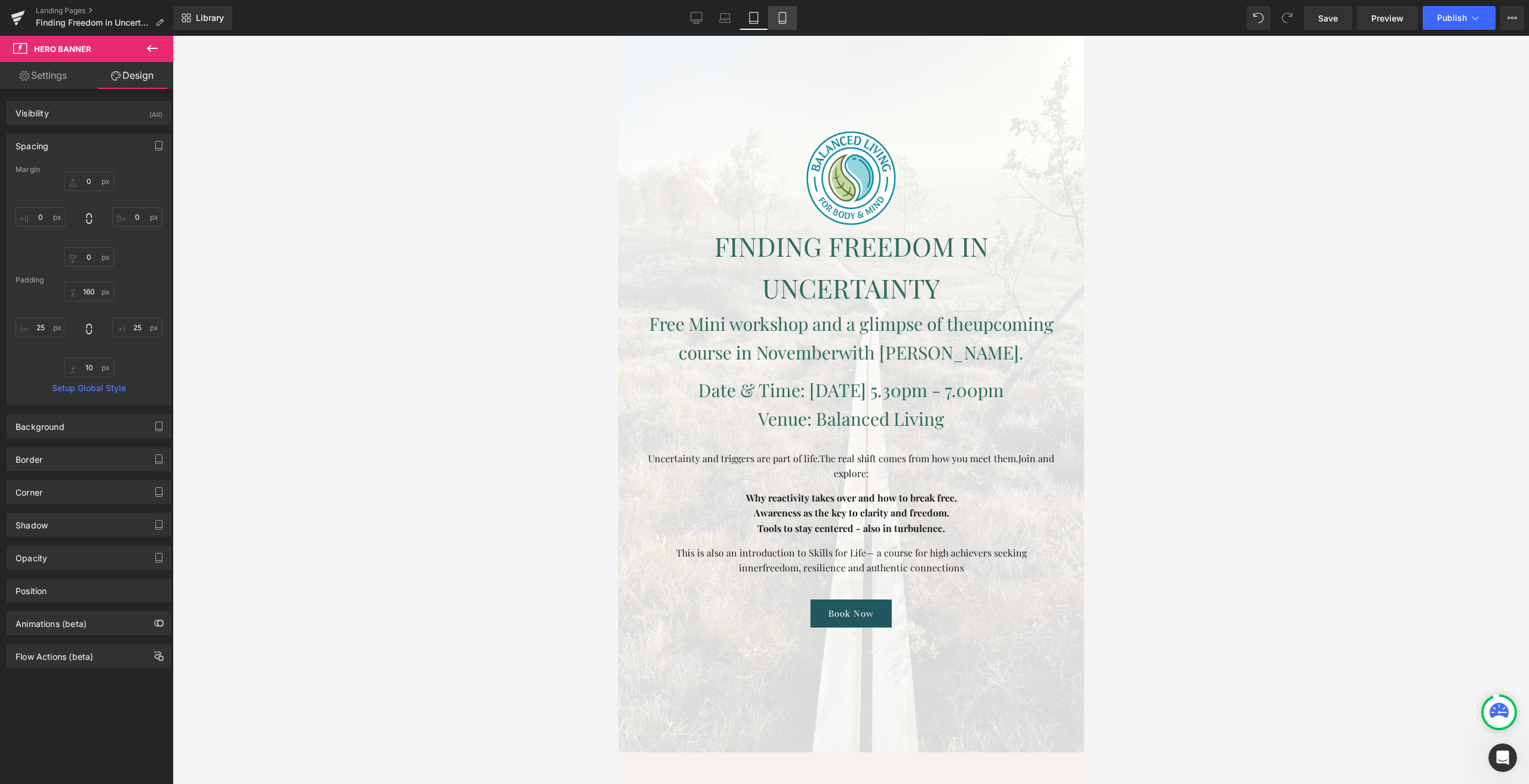
click at [792, 21] on link "Mobile" at bounding box center [783, 18] width 29 height 24
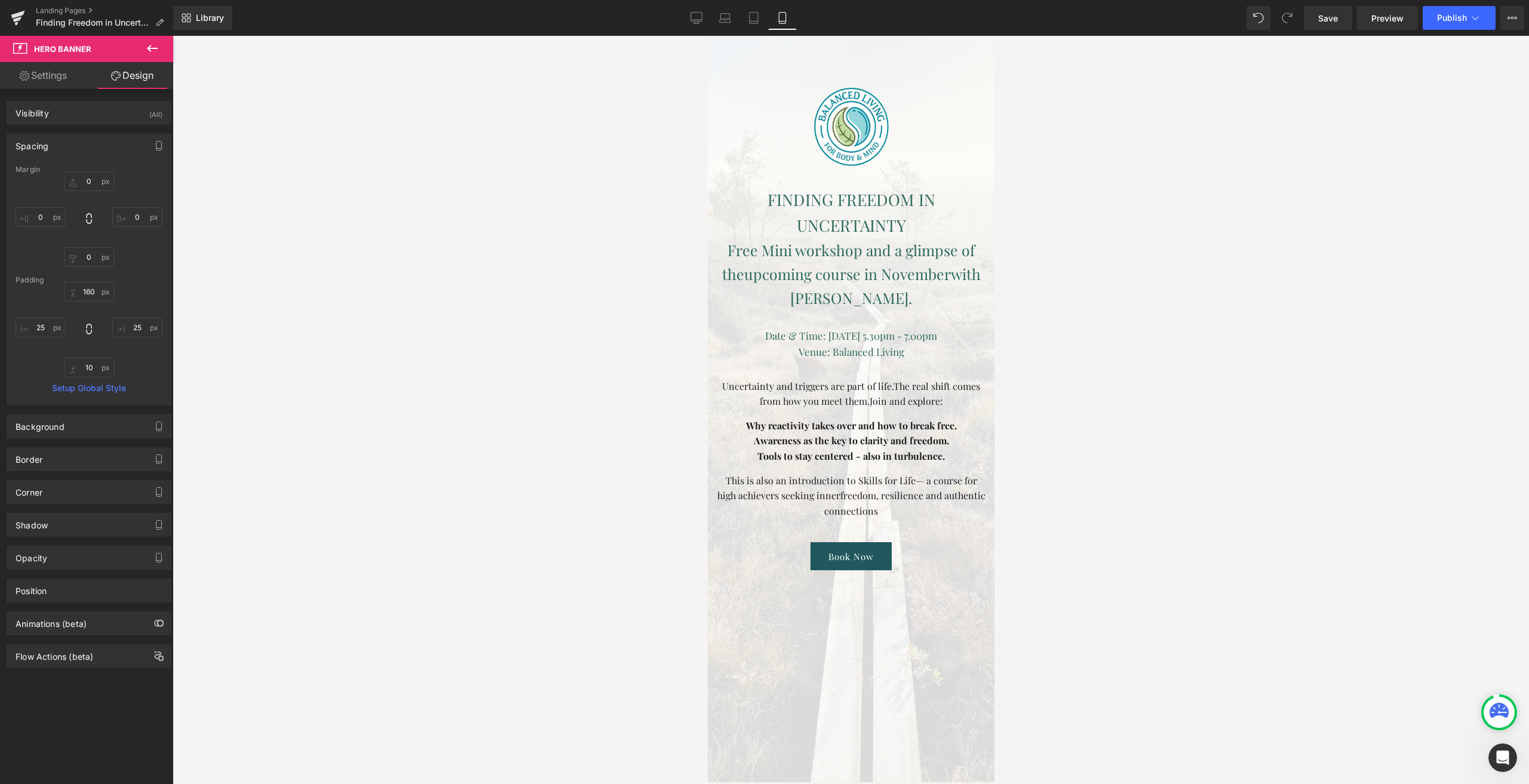
type input "0"
type input "87"
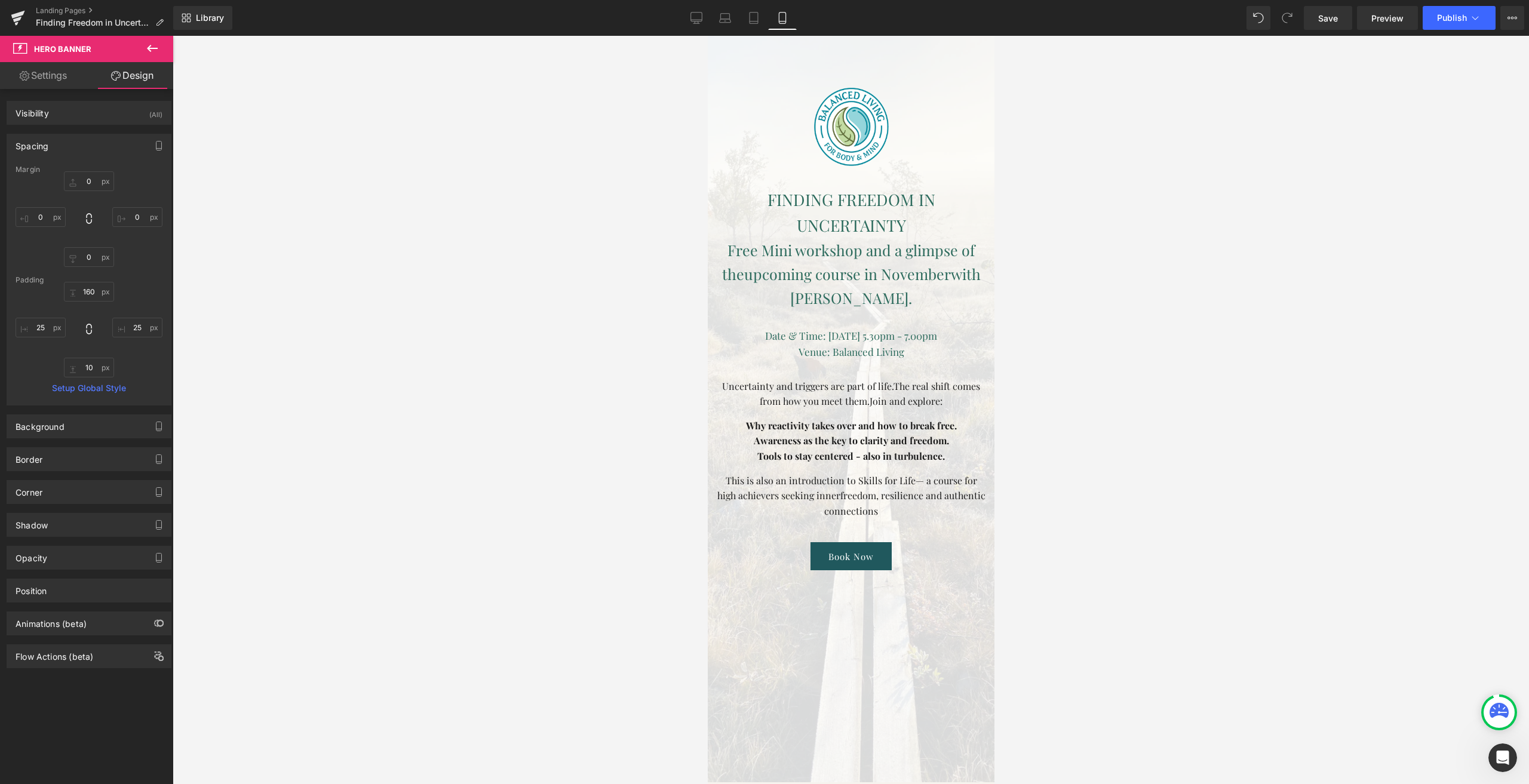
type input "15"
type input "0"
type input "15"
click at [702, 21] on icon at bounding box center [696, 17] width 11 height 9
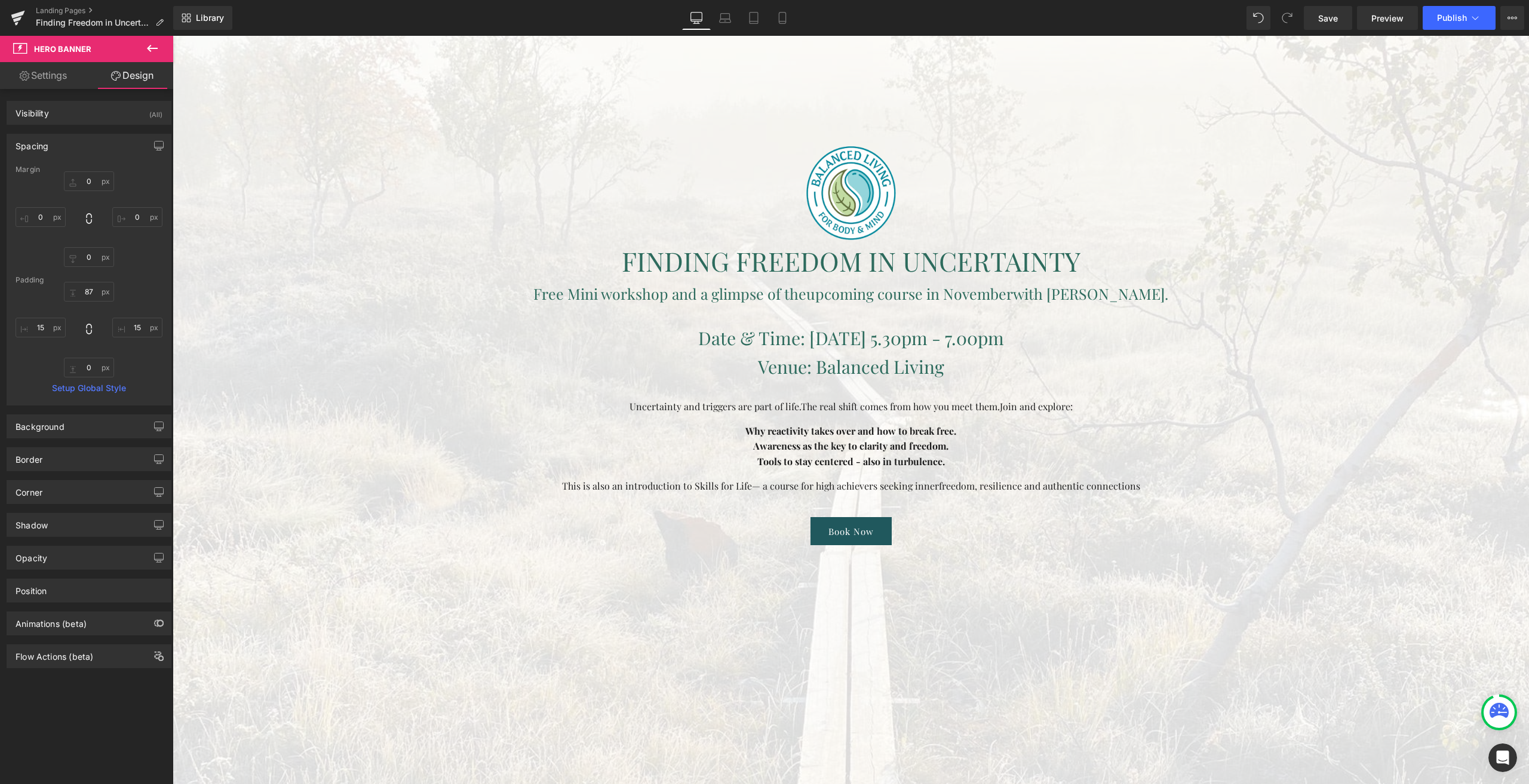
type input "0"
type input "185"
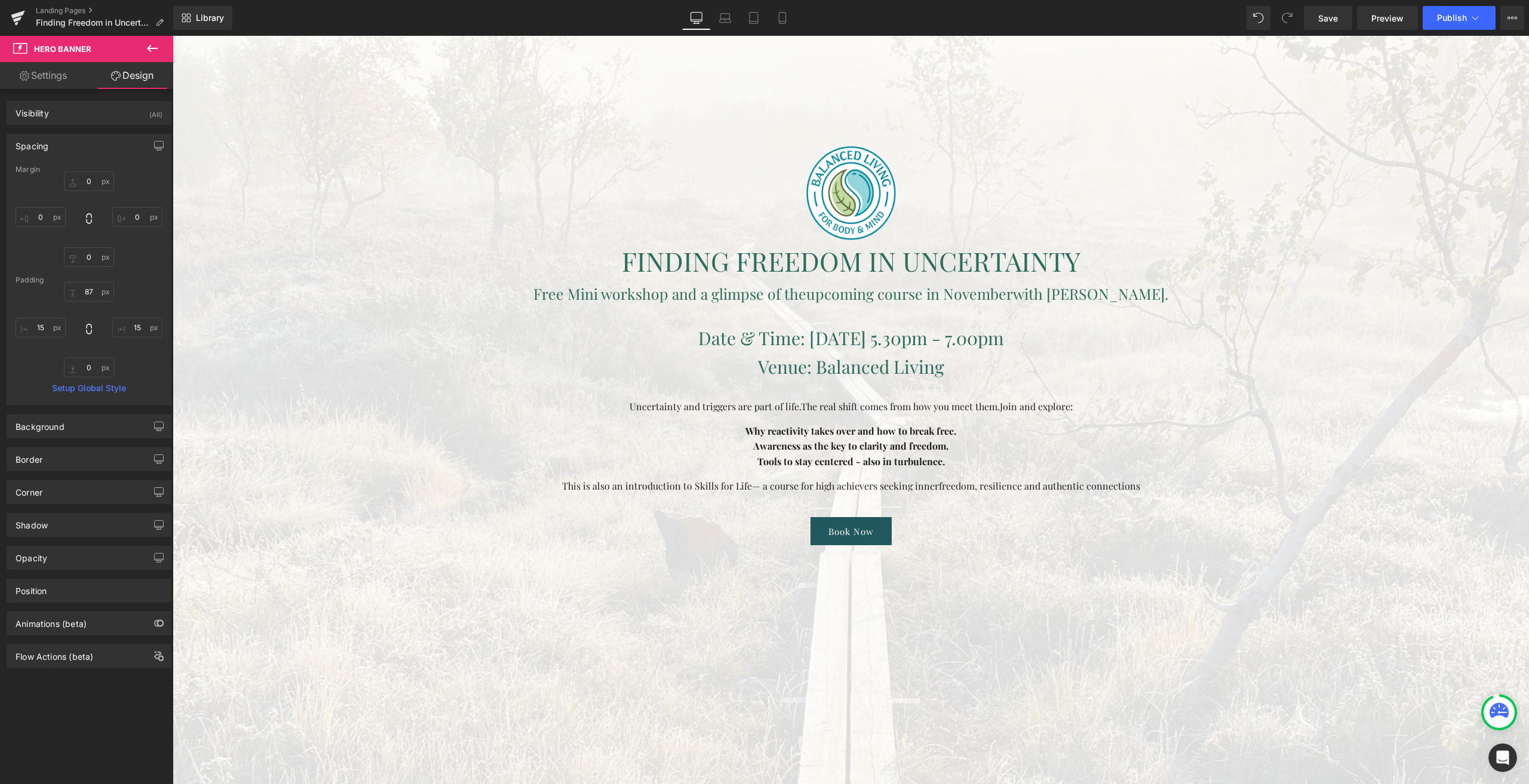
type input "250"
type input "0"
type input "250"
click at [1460, 21] on span "Publish" at bounding box center [1452, 18] width 30 height 10
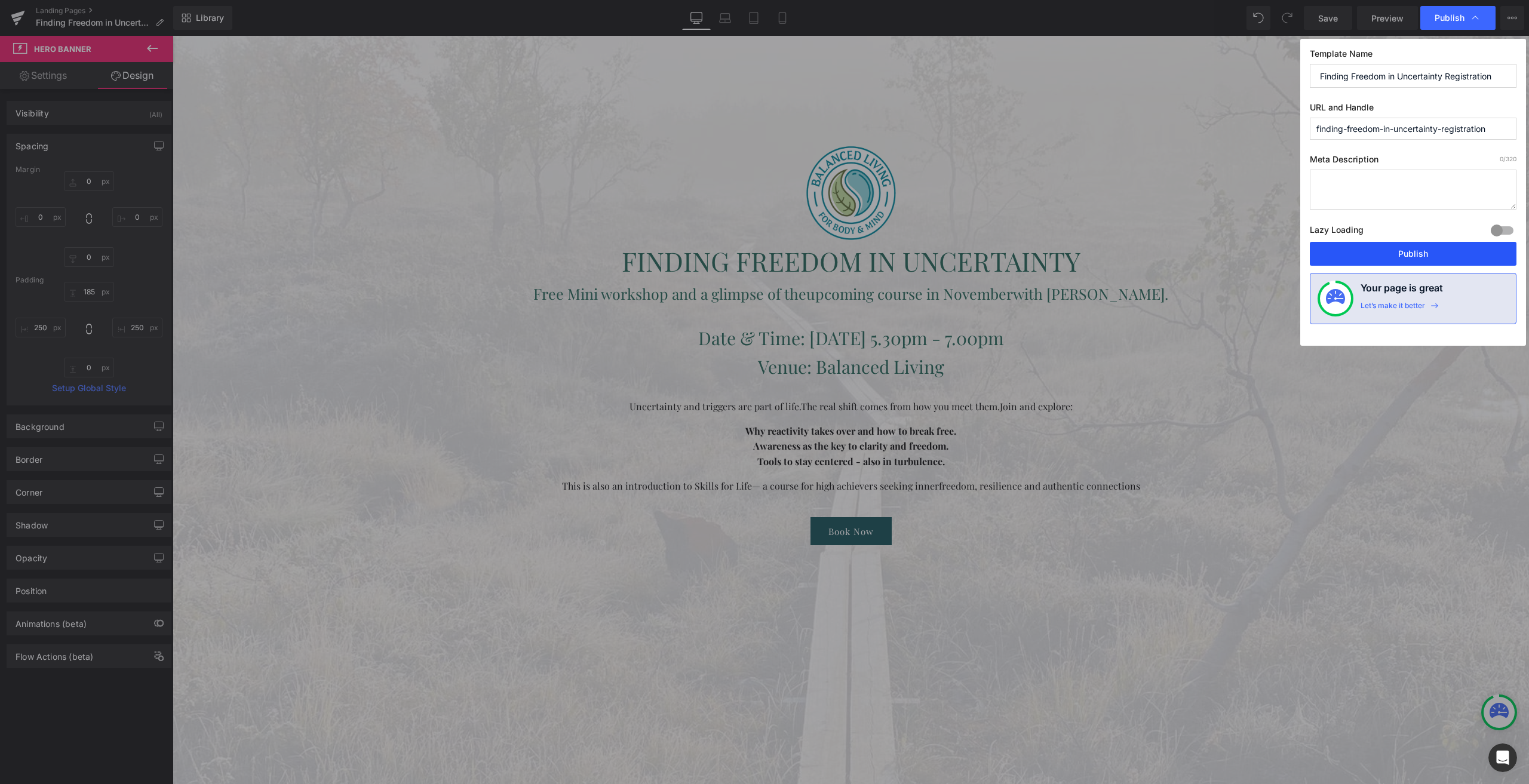
click at [1376, 249] on button "Publish" at bounding box center [1413, 253] width 207 height 24
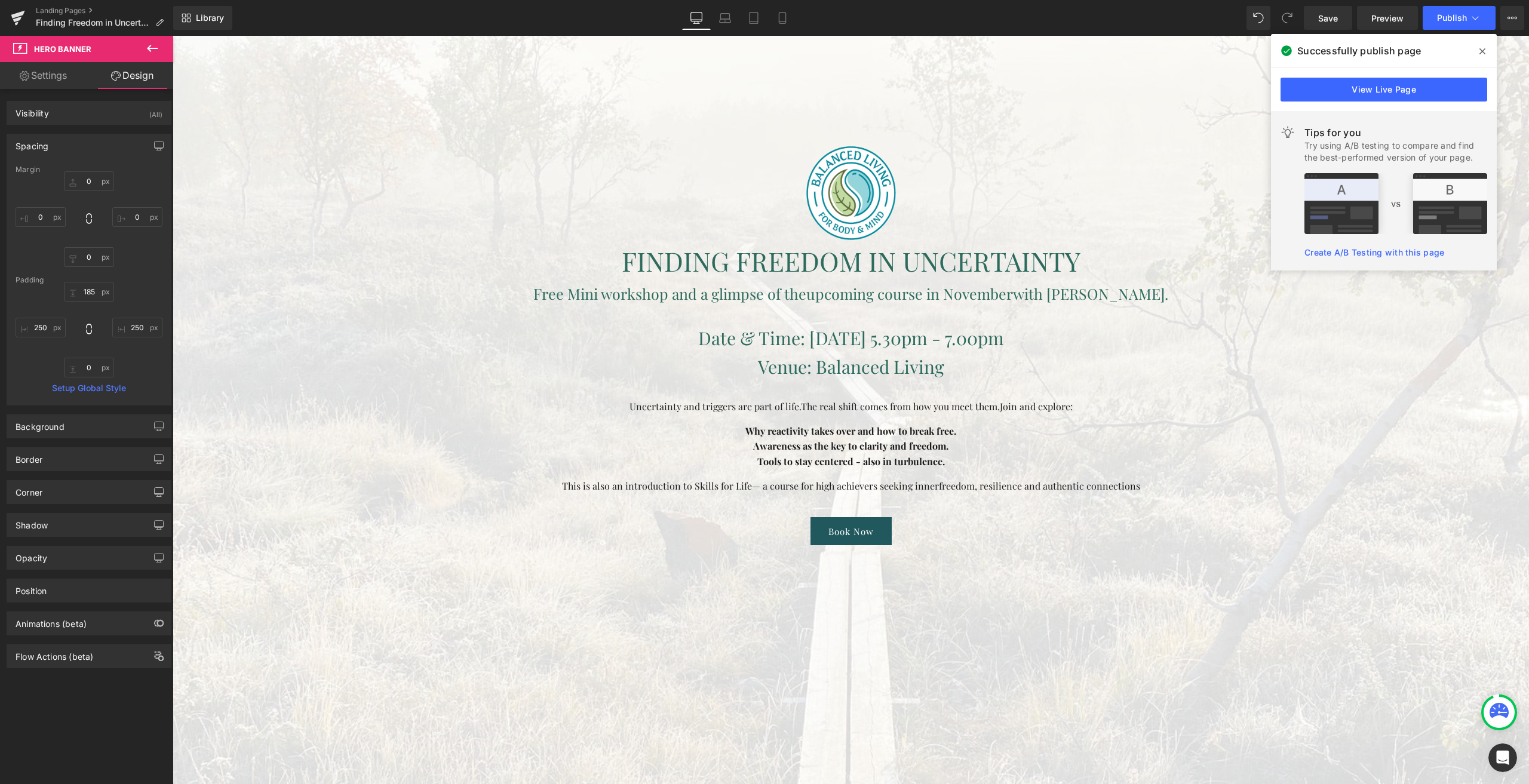
click at [1480, 50] on icon at bounding box center [1482, 51] width 6 height 6
